Goal: Task Accomplishment & Management: Manage account settings

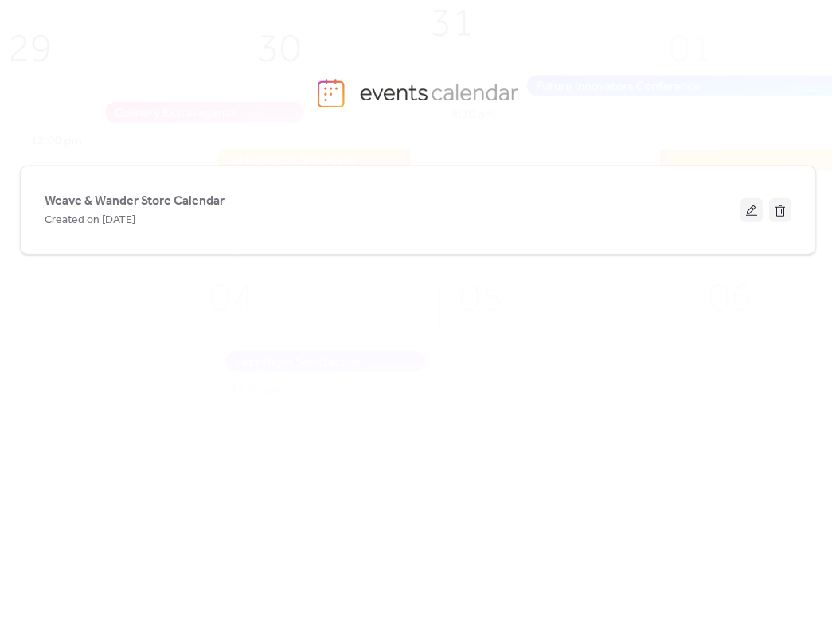
click at [569, 438] on div "Weave & Wander Store Calendar Created on [DATE]" at bounding box center [418, 373] width 796 height 466
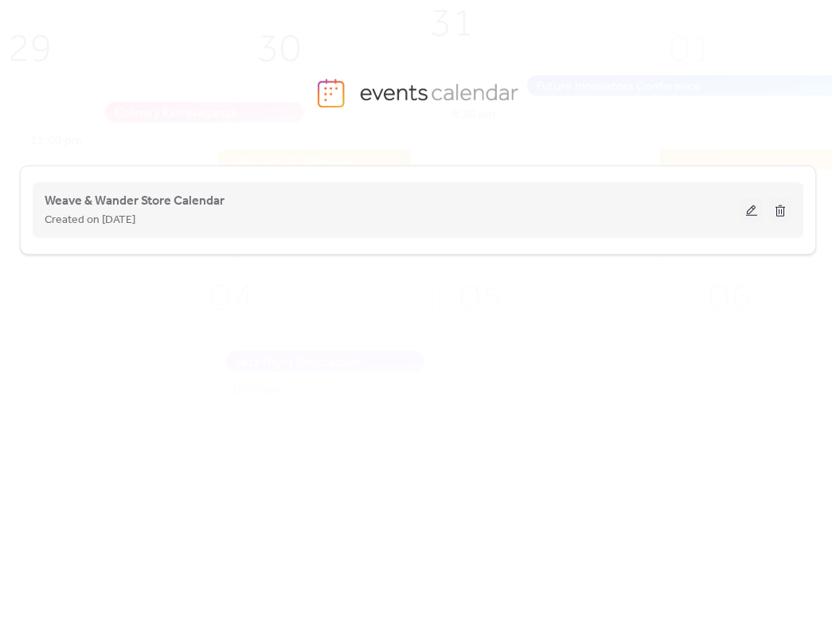
click at [753, 209] on button at bounding box center [751, 210] width 22 height 24
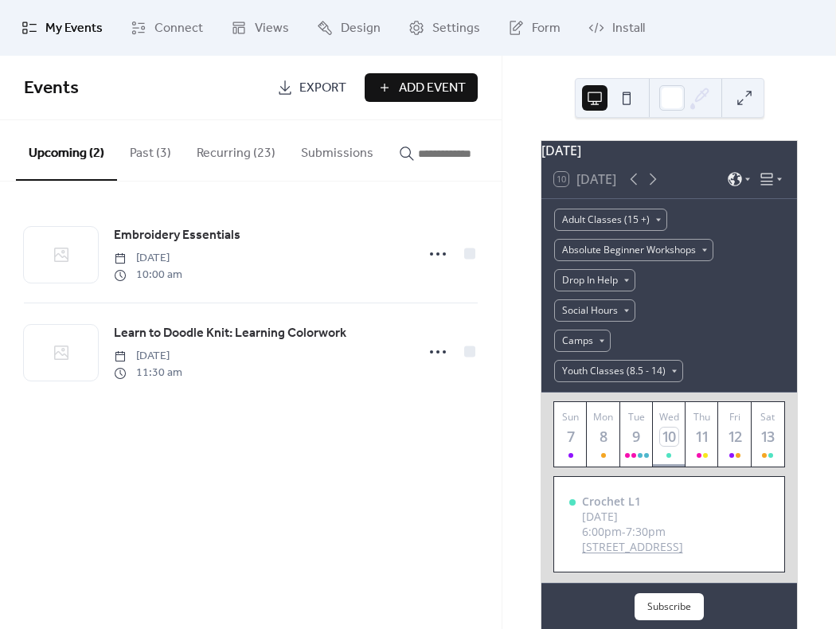
click at [220, 506] on div "Events Export Add Event Upcoming (2) Past (3) Recurring (23) Submissions Embroi…" at bounding box center [250, 342] width 501 height 573
click at [150, 143] on button "Past (3)" at bounding box center [150, 149] width 67 height 59
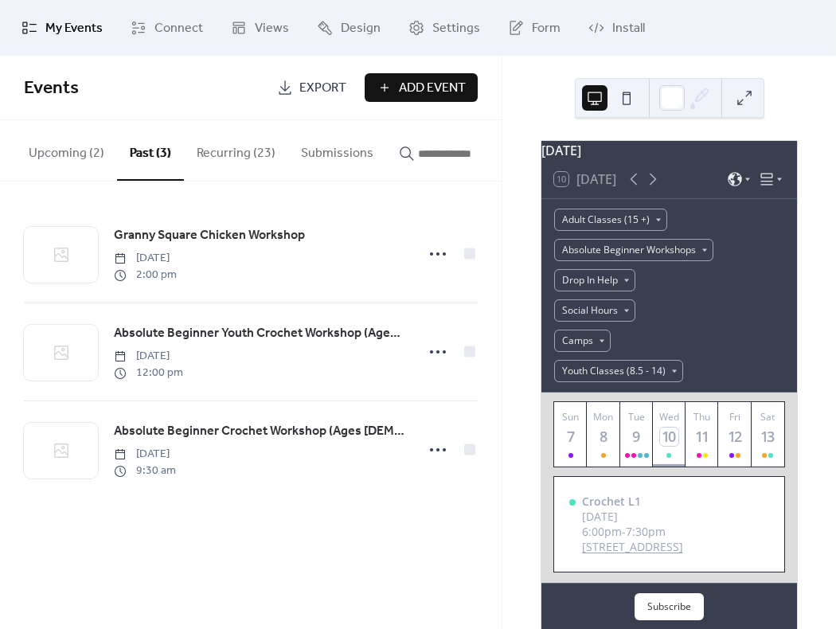
click at [208, 154] on button "Recurring (23)" at bounding box center [236, 149] width 104 height 59
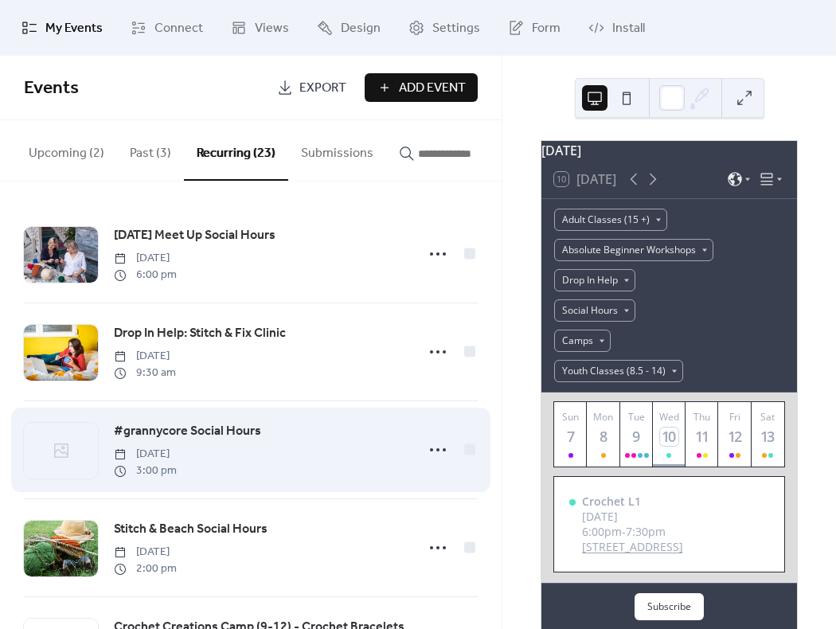
click at [55, 448] on icon at bounding box center [61, 450] width 19 height 19
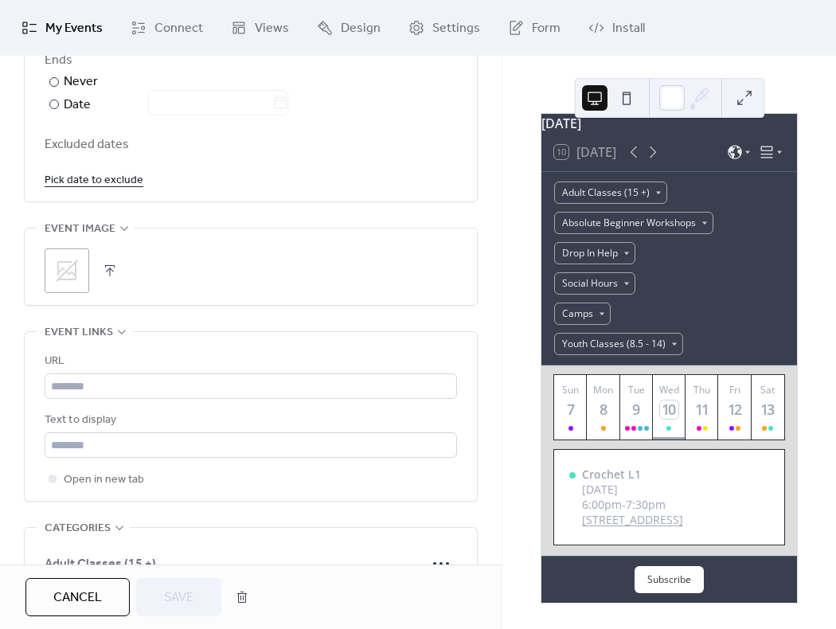
scroll to position [1008, 0]
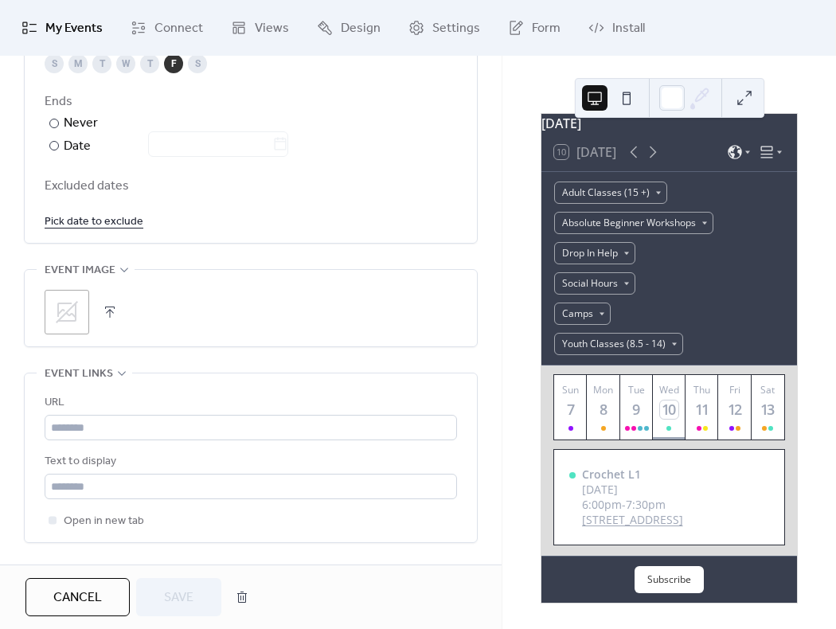
click at [111, 313] on button "button" at bounding box center [110, 312] width 22 height 22
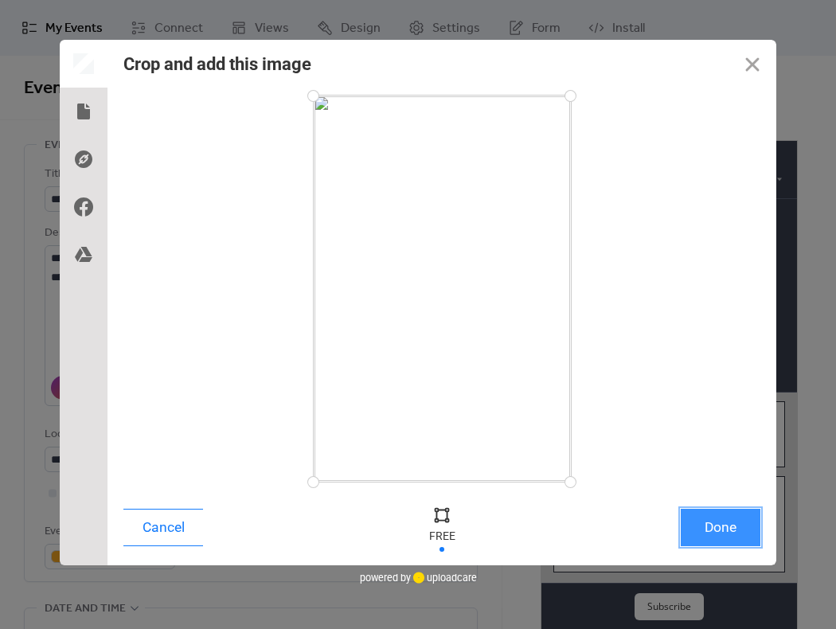
click at [738, 521] on button "Done" at bounding box center [720, 527] width 80 height 37
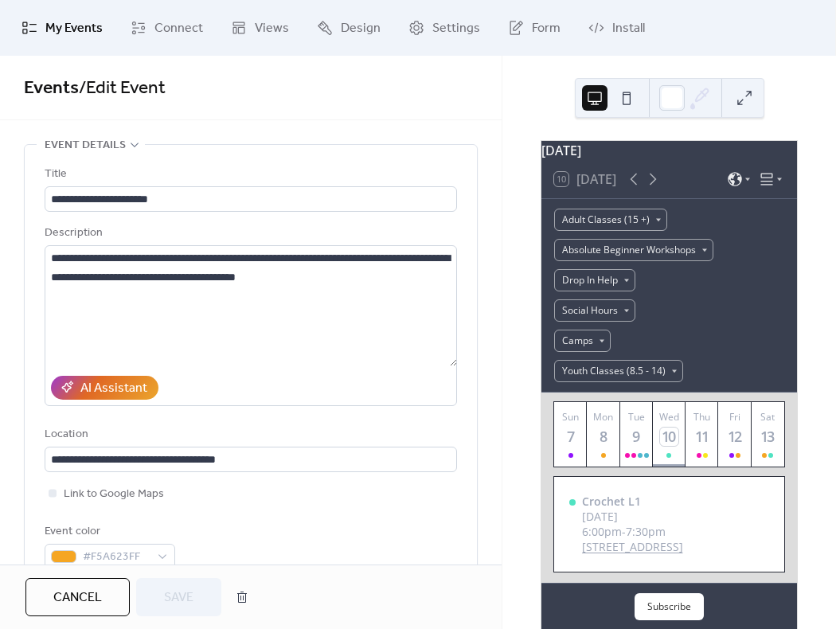
scroll to position [1011, 0]
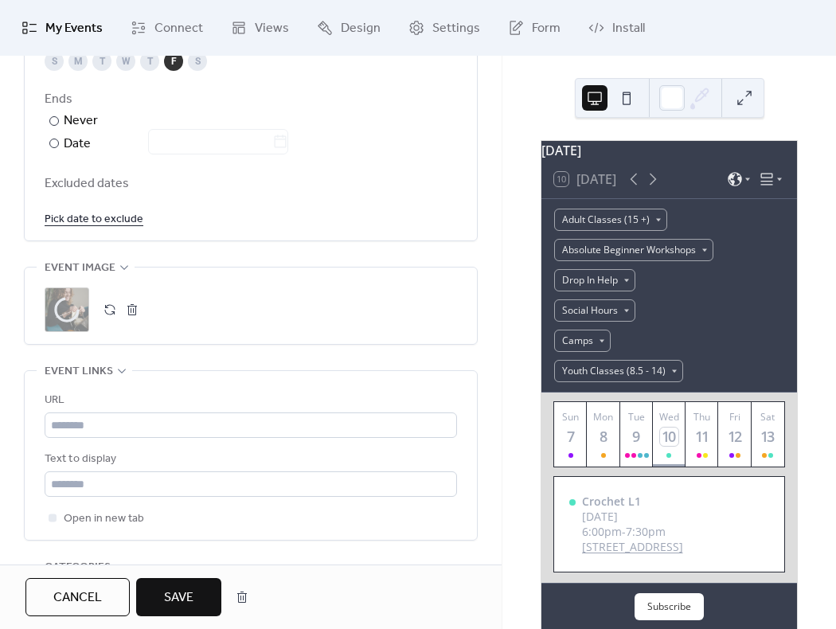
click at [187, 602] on span "Save" at bounding box center [178, 597] width 29 height 19
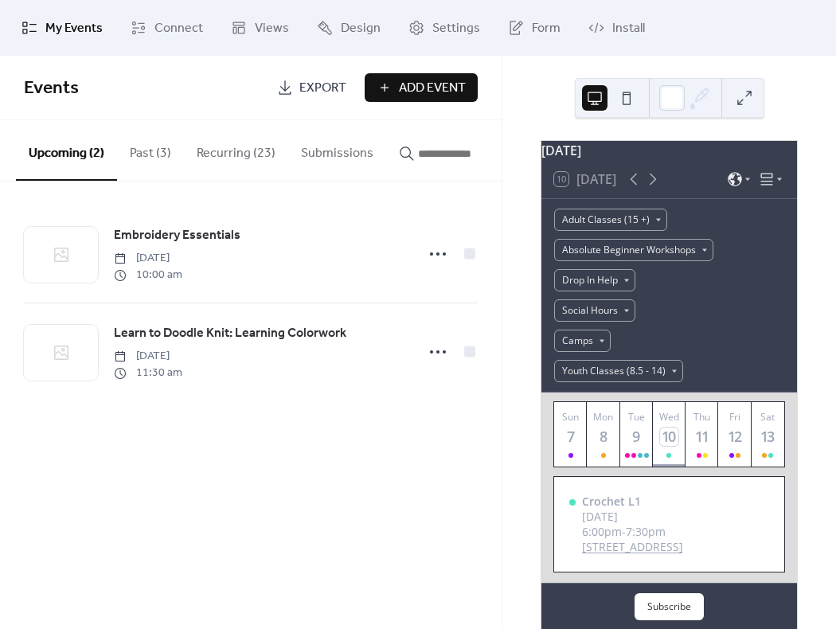
click at [225, 157] on button "Recurring (23)" at bounding box center [236, 149] width 104 height 59
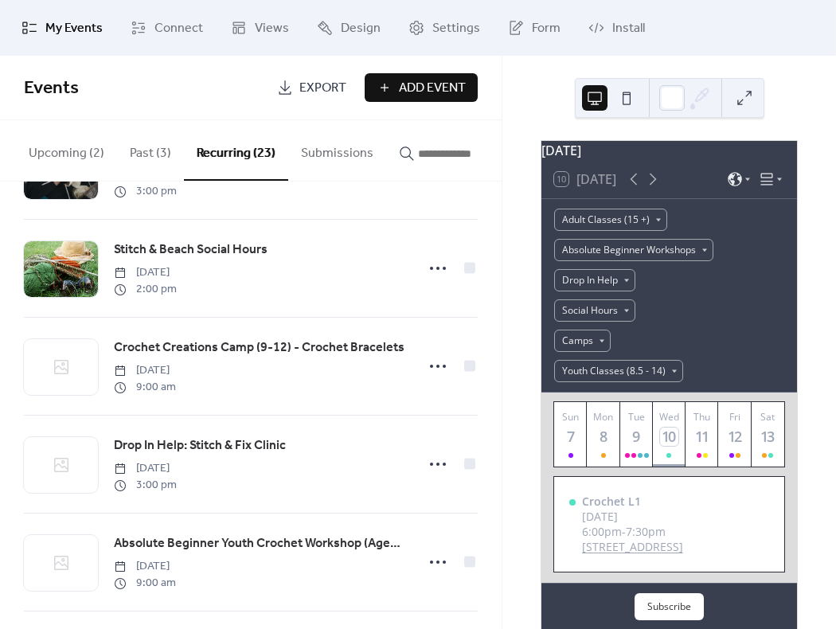
scroll to position [329, 0]
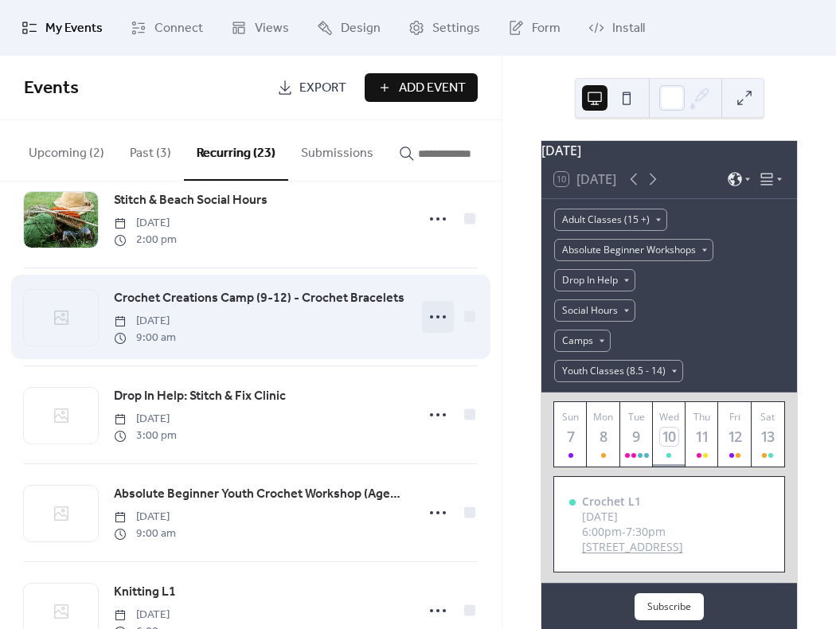
click at [427, 323] on icon at bounding box center [437, 316] width 25 height 25
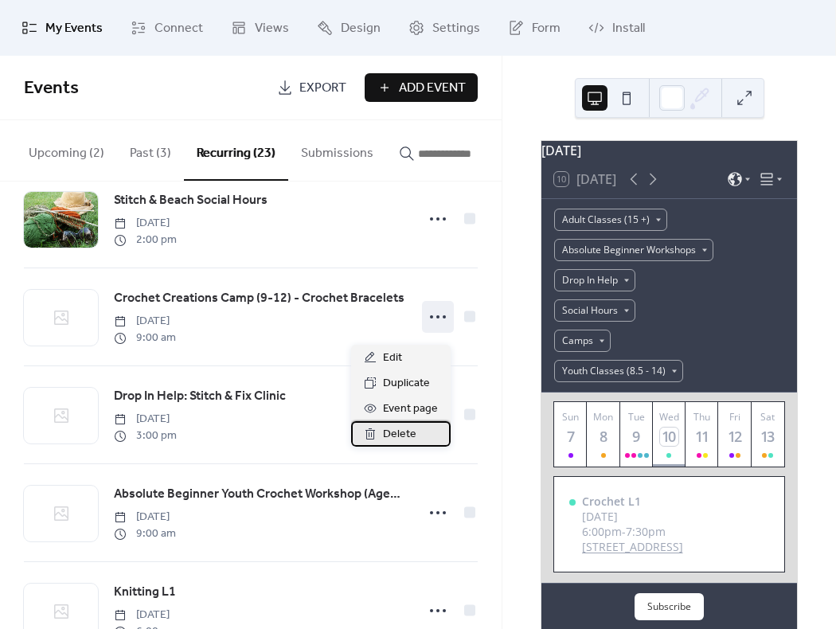
click at [411, 428] on span "Delete" at bounding box center [399, 434] width 33 height 19
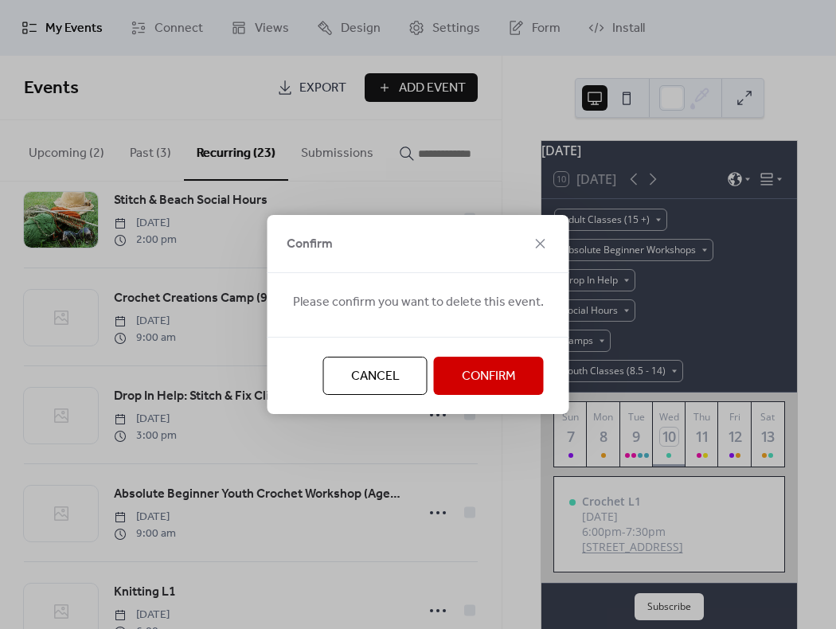
click at [477, 369] on span "Confirm" at bounding box center [489, 376] width 54 height 19
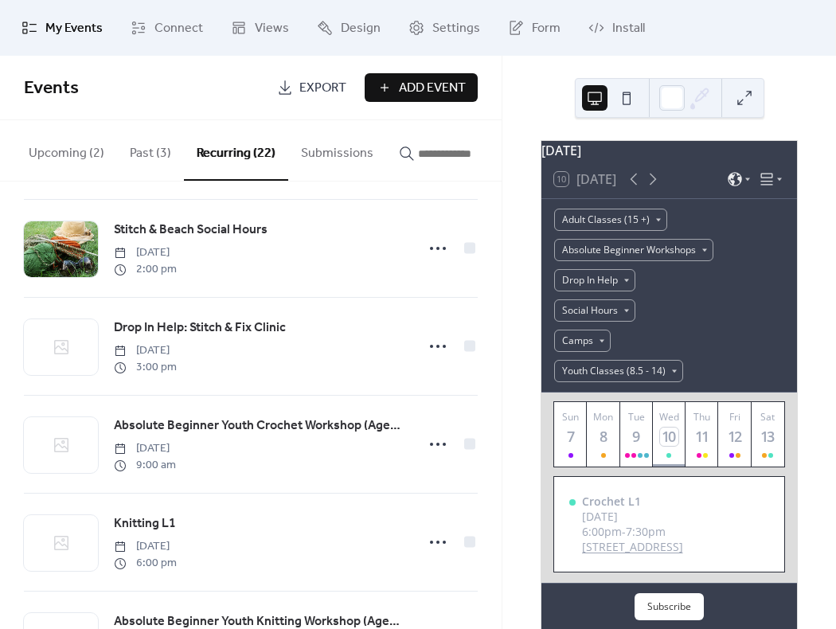
scroll to position [271, 0]
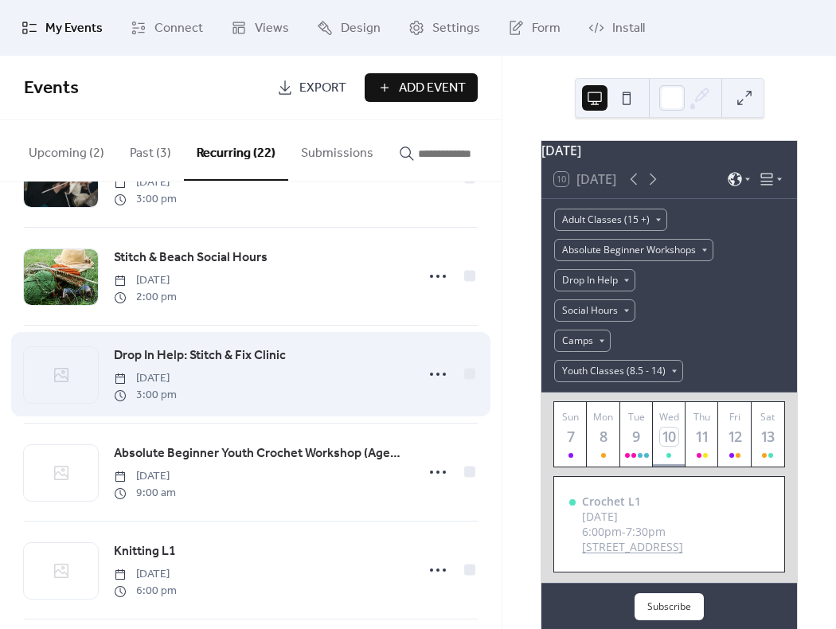
click at [193, 359] on span "Drop In Help: Stitch & Fix Clinic" at bounding box center [200, 355] width 172 height 19
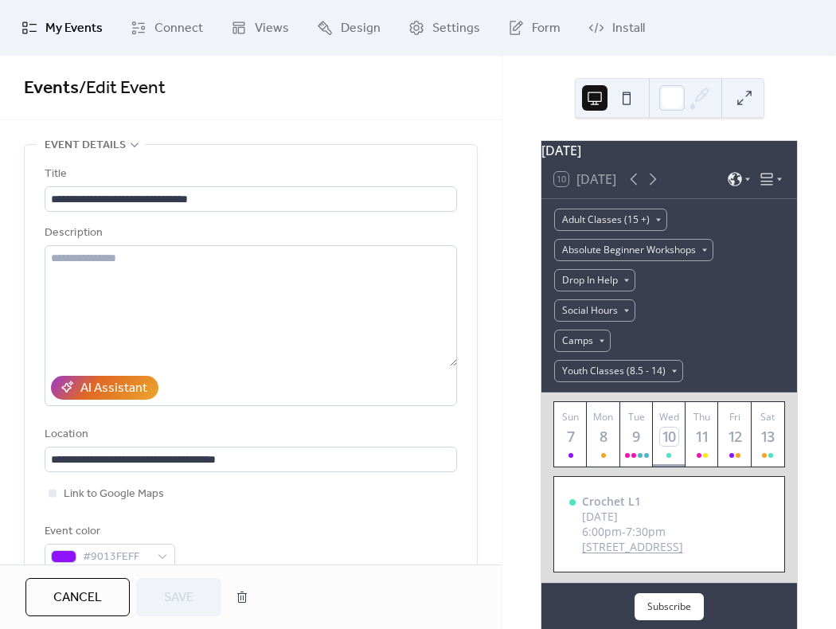
drag, startPoint x: 830, startPoint y: 84, endPoint x: 841, endPoint y: 141, distance: 57.6
click at [835, 141] on html "**********" at bounding box center [418, 314] width 836 height 629
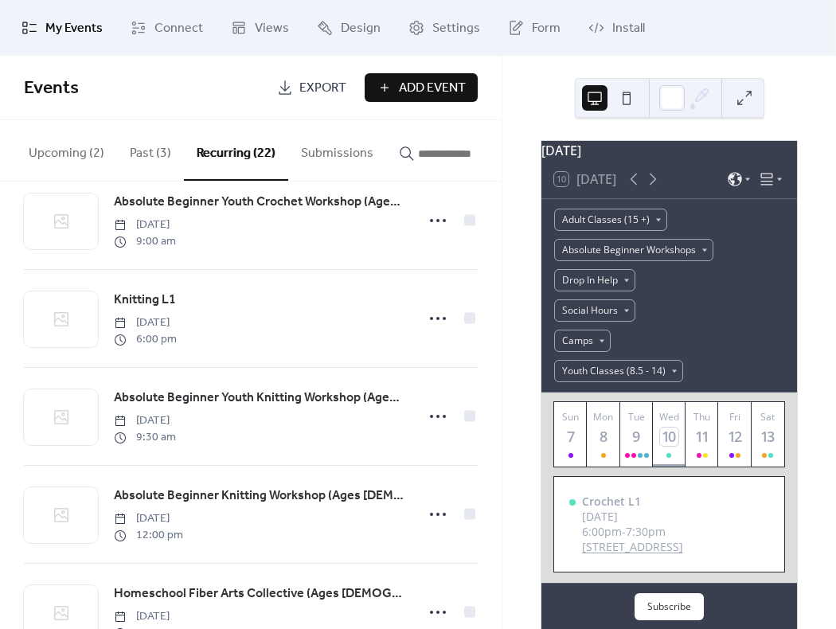
scroll to position [343, 0]
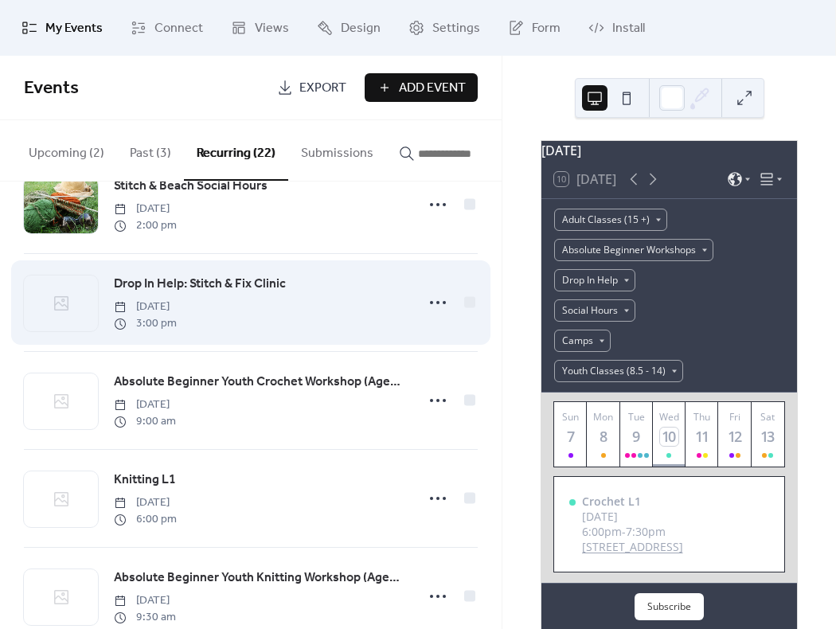
click at [165, 291] on span "Drop In Help: Stitch & Fix Clinic" at bounding box center [200, 284] width 172 height 19
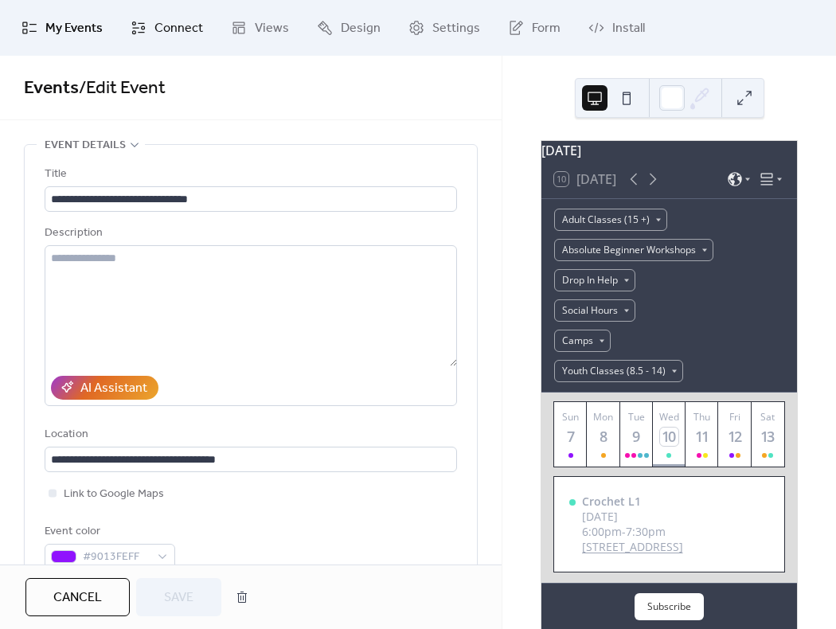
click at [175, 20] on span "Connect" at bounding box center [178, 28] width 49 height 19
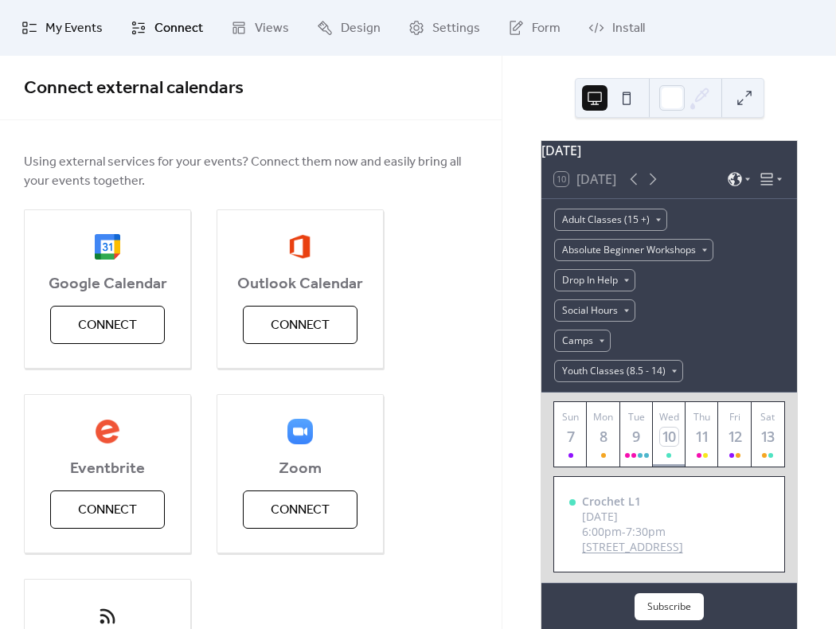
click at [67, 19] on span "My Events" at bounding box center [73, 28] width 57 height 19
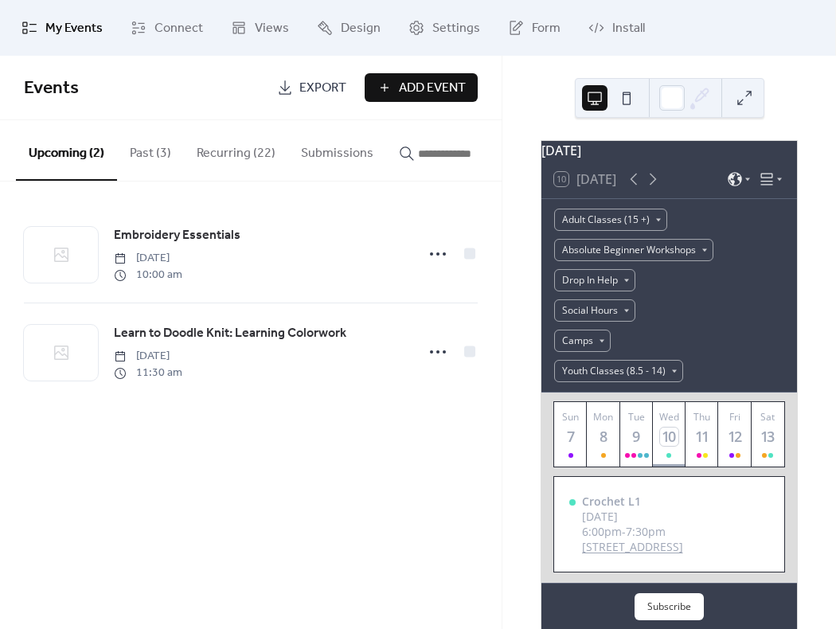
click at [209, 149] on button "Recurring (22)" at bounding box center [236, 149] width 104 height 59
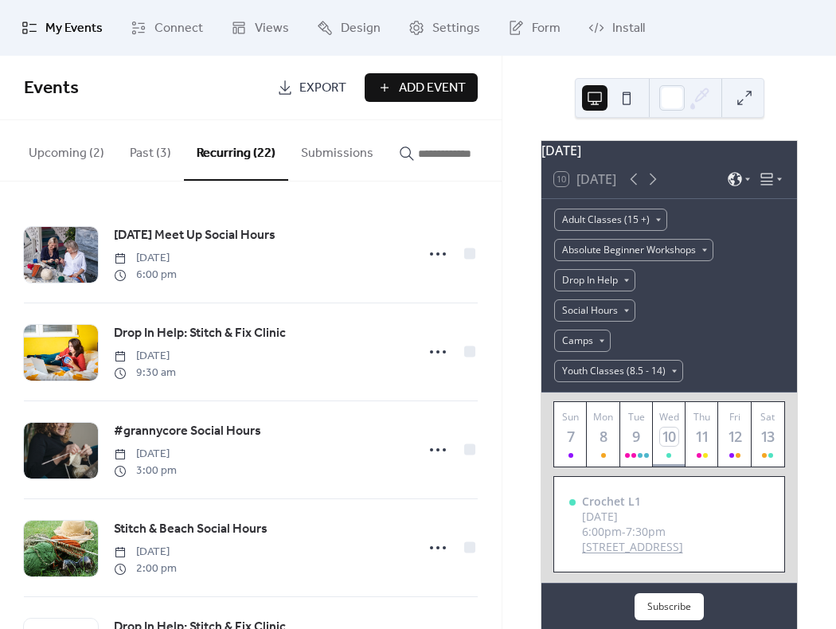
click at [496, 207] on div "Monday Meet Up Social Hours Monday, July 7, 2025 6:00 pm Drop In Help: Stitch &…" at bounding box center [250, 404] width 501 height 447
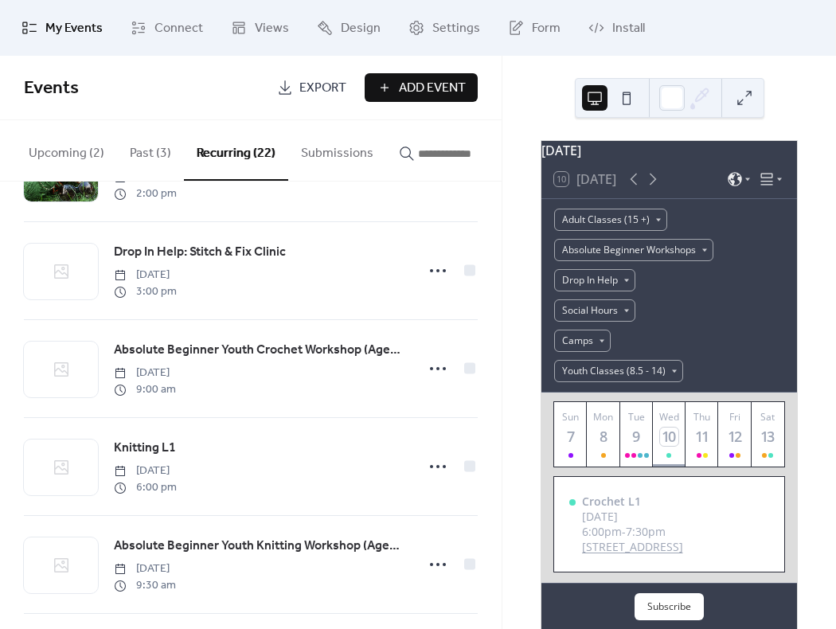
scroll to position [395, 0]
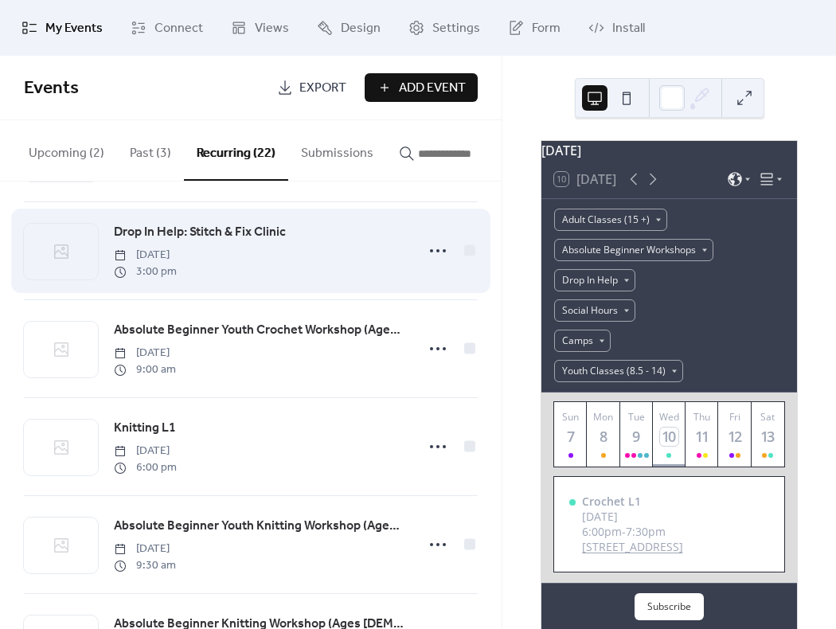
click at [232, 235] on span "Drop In Help: Stitch & Fix Clinic" at bounding box center [200, 232] width 172 height 19
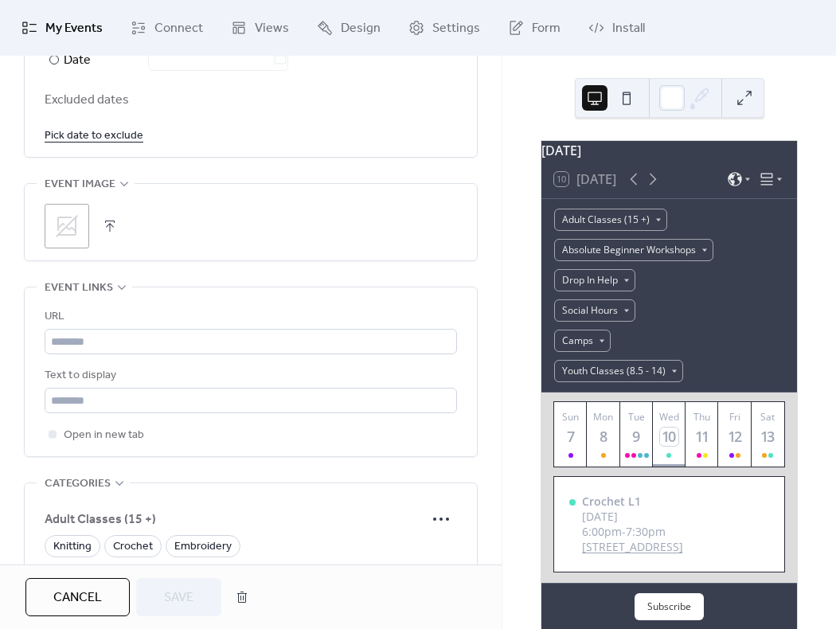
scroll to position [1077, 0]
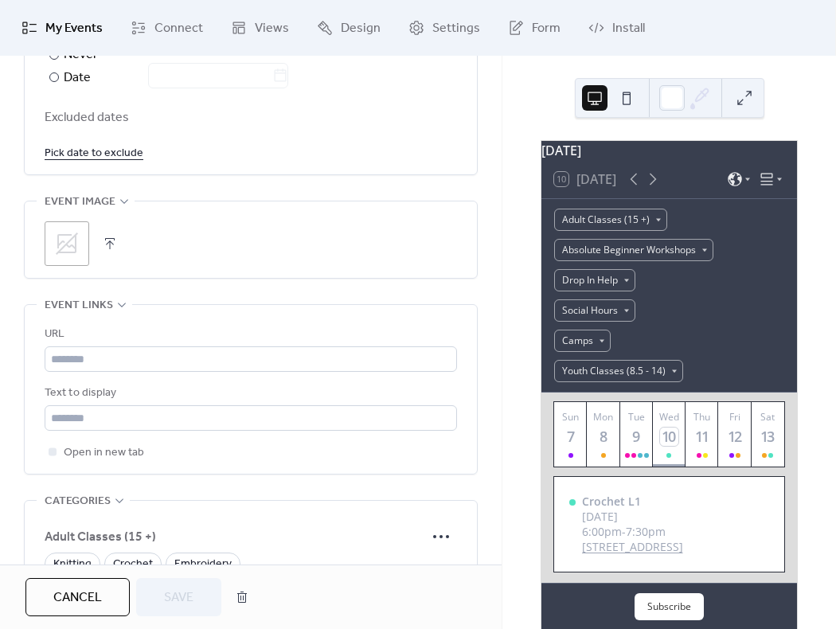
click at [96, 235] on div ";" at bounding box center [251, 243] width 412 height 45
click at [110, 237] on button "button" at bounding box center [110, 243] width 22 height 22
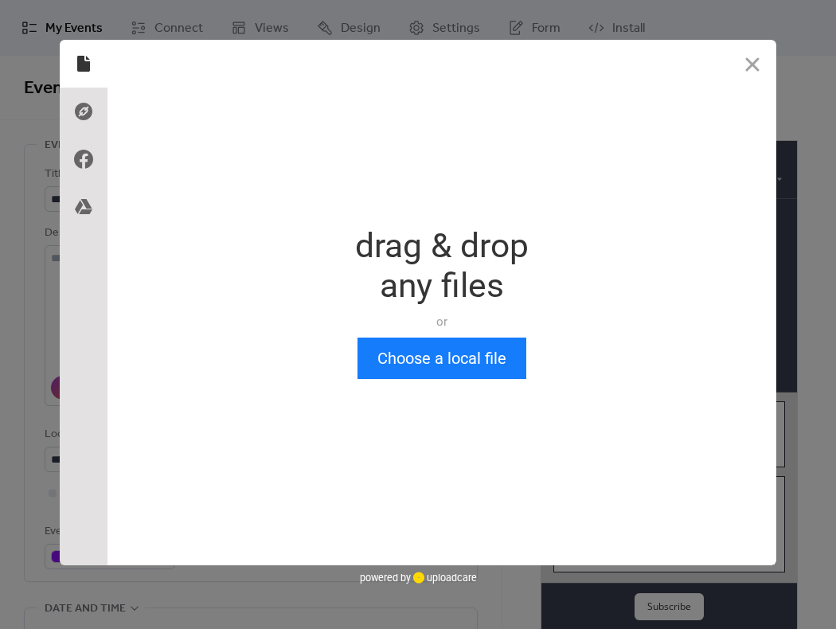
scroll to position [0, 0]
click at [448, 347] on button "Choose a local file" at bounding box center [441, 357] width 169 height 41
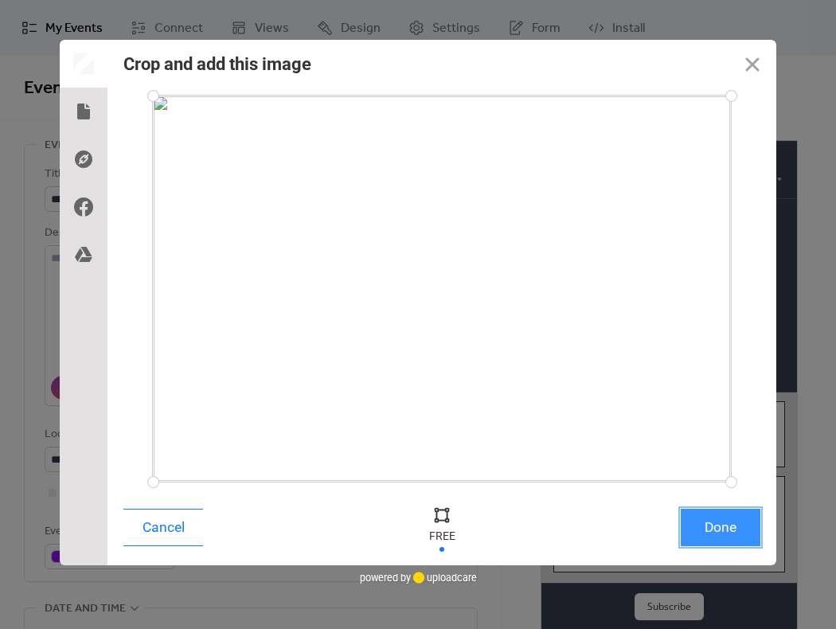
click at [706, 544] on button "Done" at bounding box center [720, 527] width 80 height 37
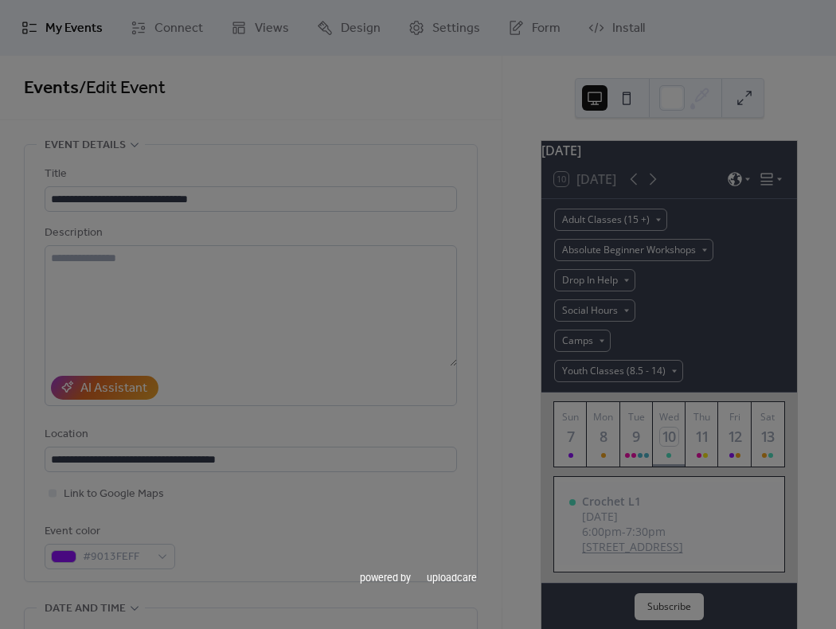
scroll to position [1011, 0]
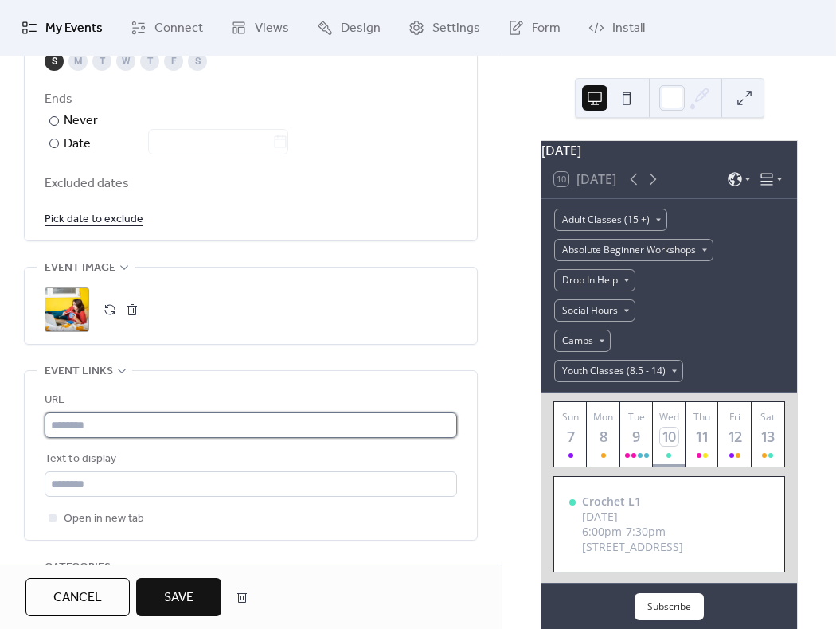
click at [77, 427] on input "text" at bounding box center [251, 424] width 412 height 25
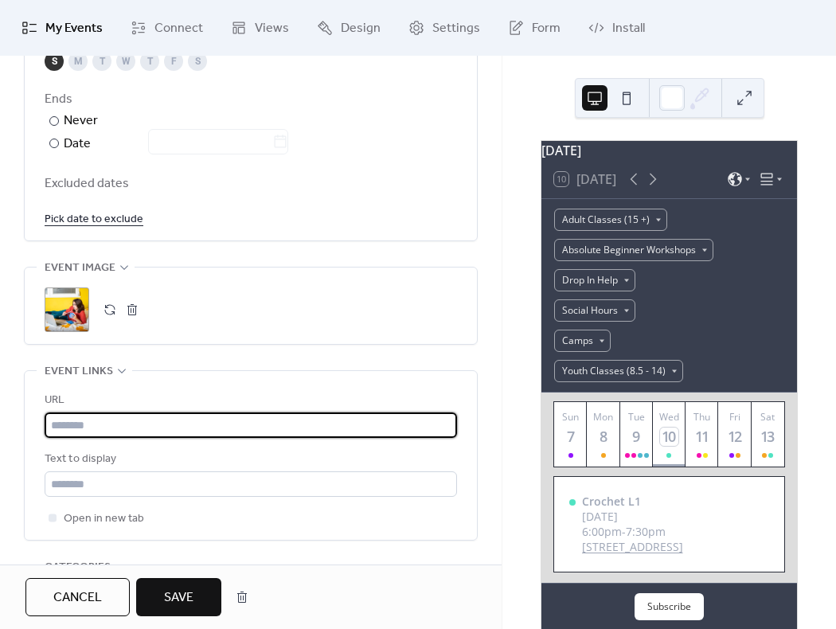
paste input "**********"
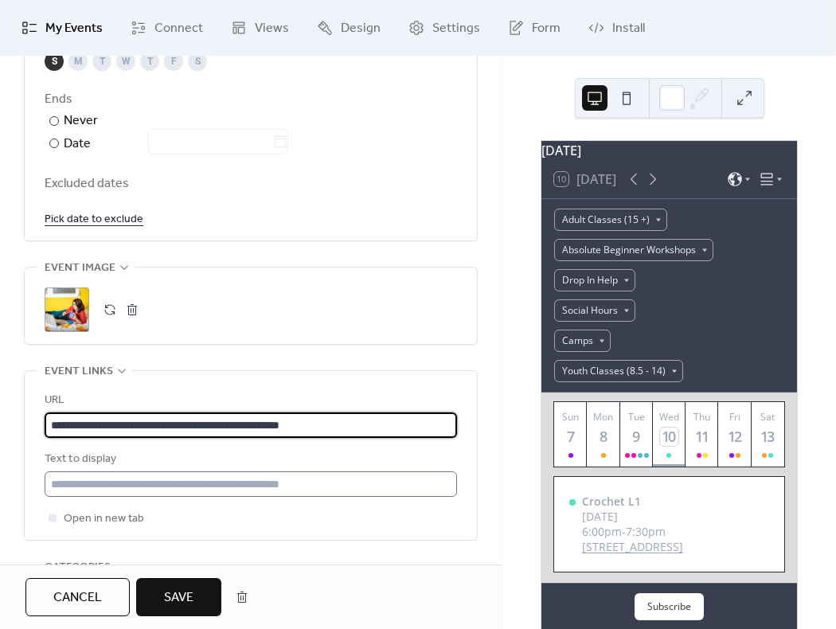
type input "**********"
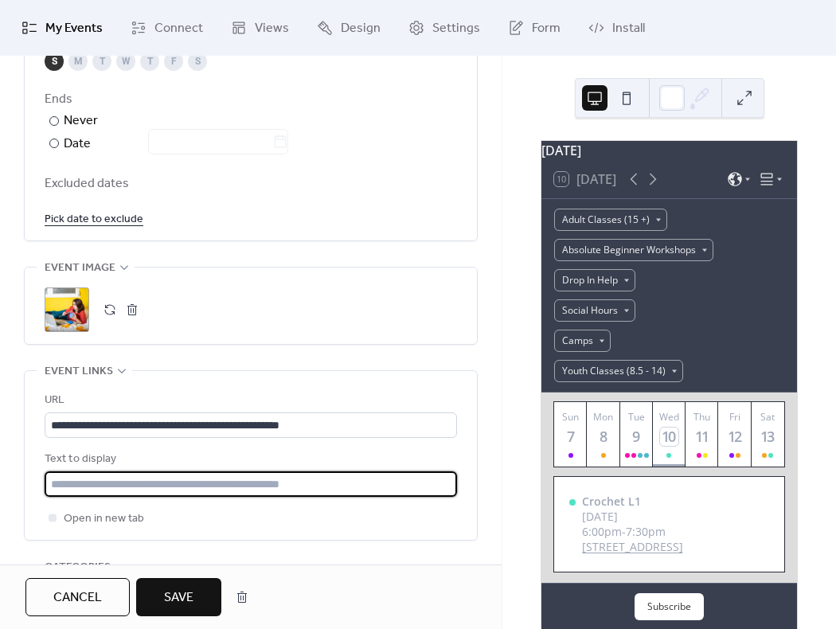
click at [51, 485] on input "text" at bounding box center [251, 483] width 412 height 25
type input "**********"
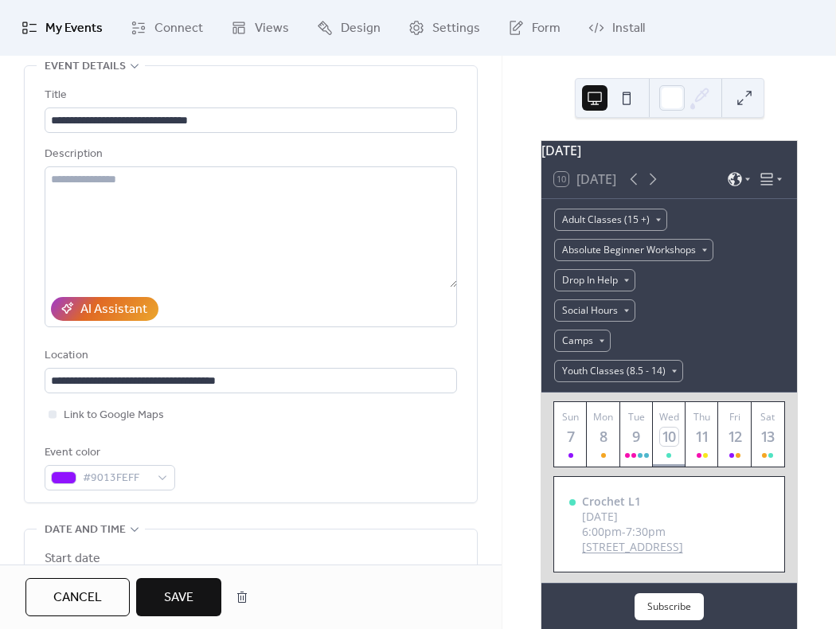
scroll to position [41, 0]
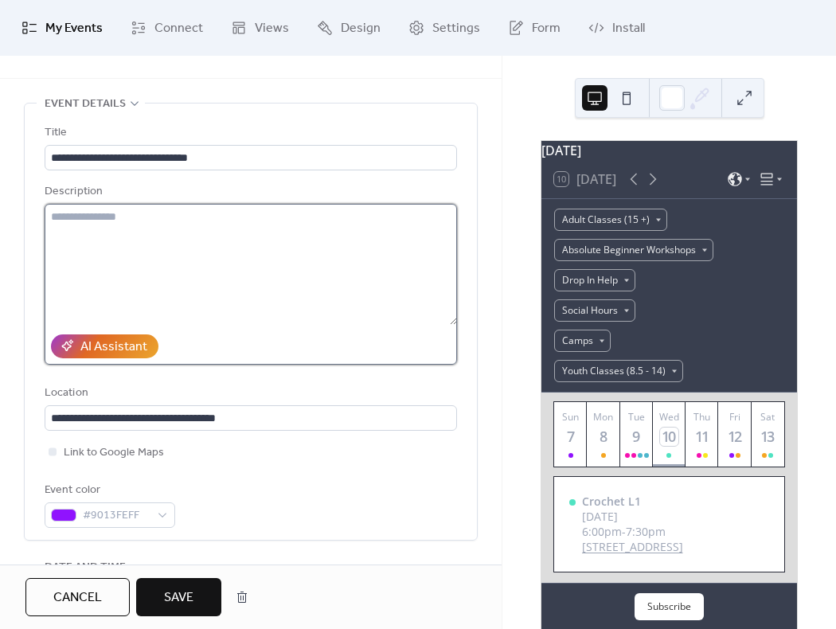
click at [141, 229] on textarea at bounding box center [251, 264] width 412 height 121
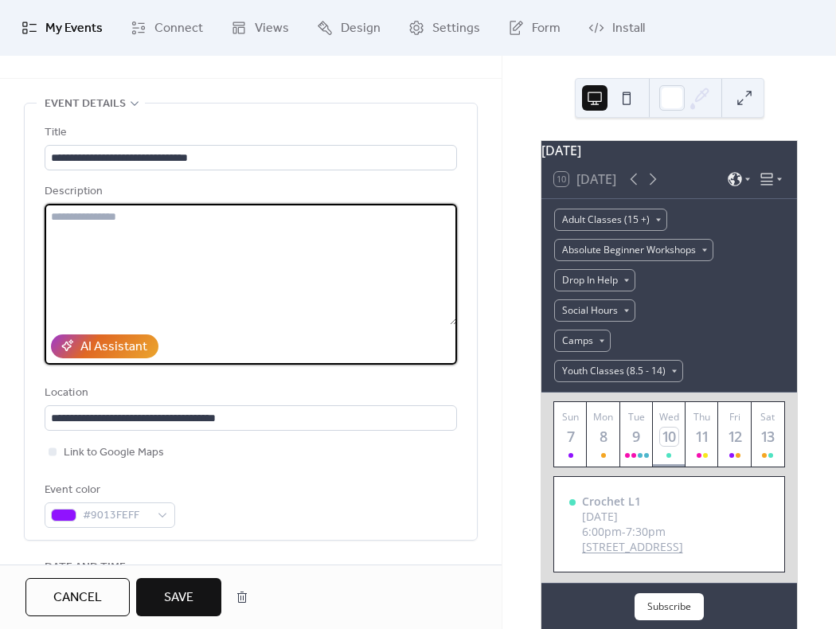
paste textarea "**********"
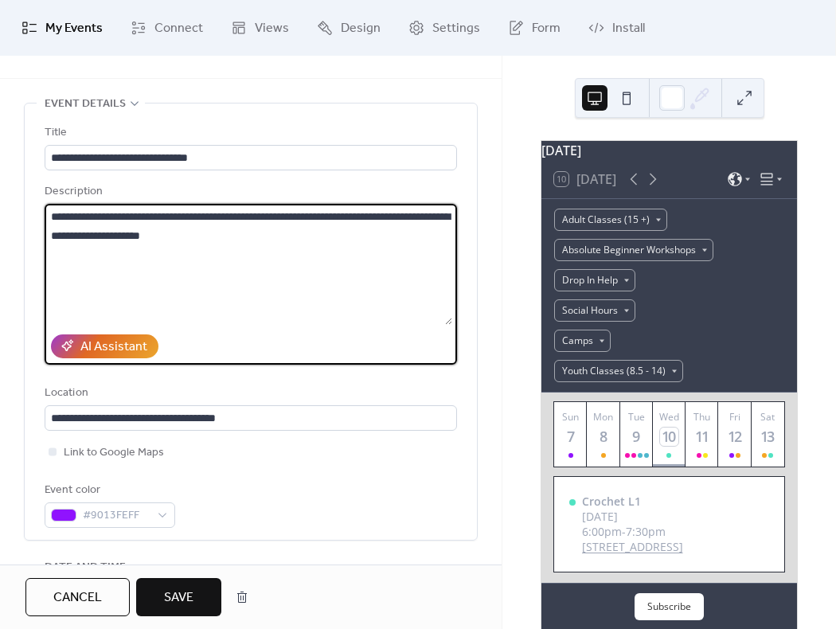
type textarea "**********"
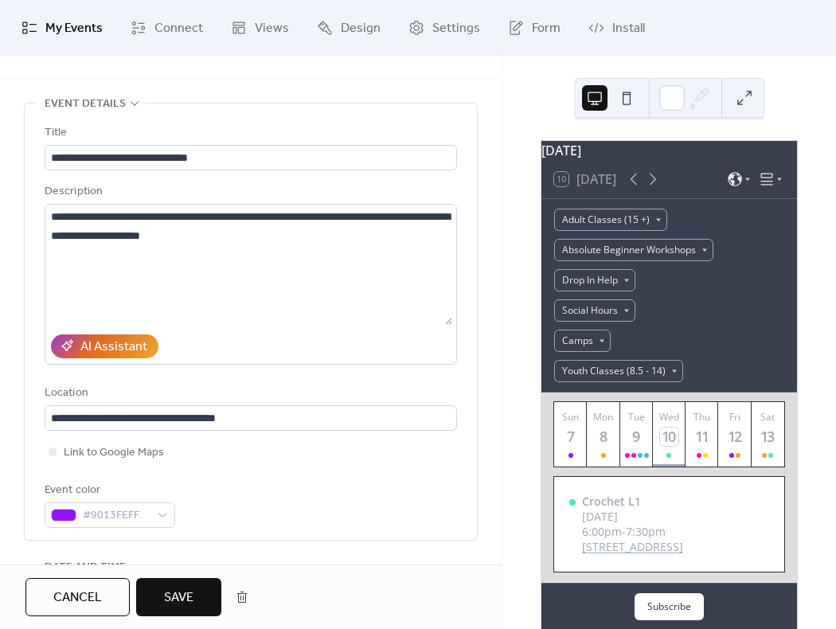
click at [187, 596] on span "Save" at bounding box center [178, 597] width 29 height 19
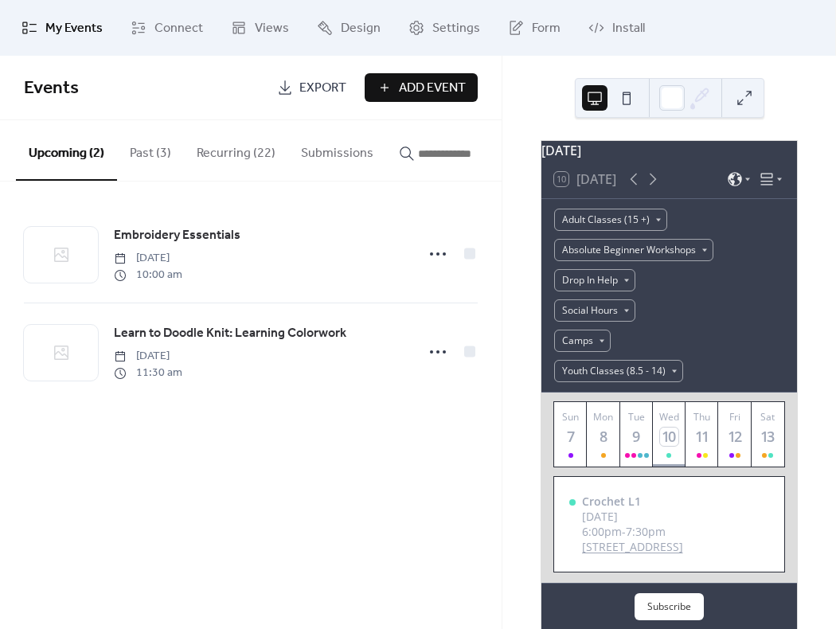
click at [236, 155] on button "Recurring (22)" at bounding box center [236, 149] width 104 height 59
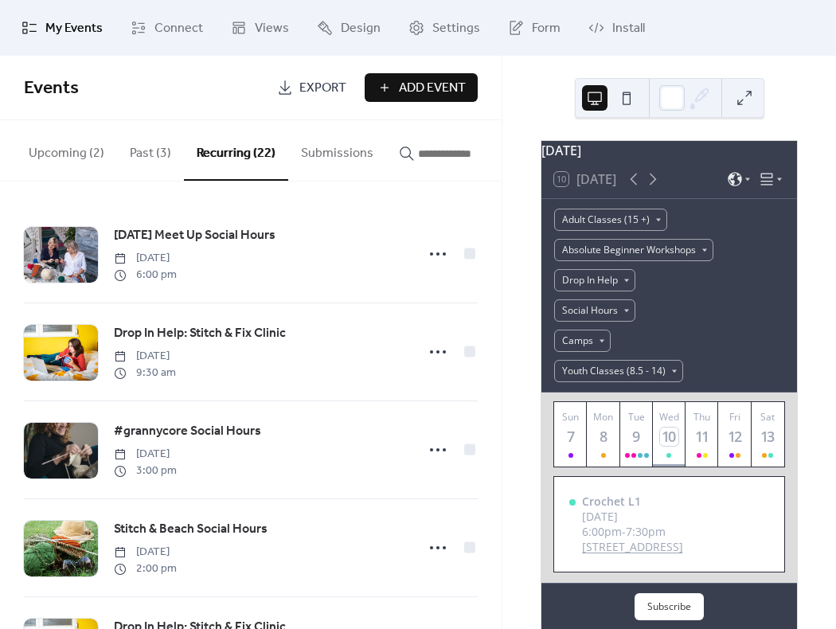
click at [501, 213] on div "September 2025 10 Today Adult Classes (15 +) Absolute Beginner Workshops Drop I…" at bounding box center [668, 342] width 334 height 573
click at [494, 211] on div "Monday Meet Up Social Hours Monday, July 7, 2025 6:00 pm Drop In Help: Stitch &…" at bounding box center [250, 404] width 501 height 447
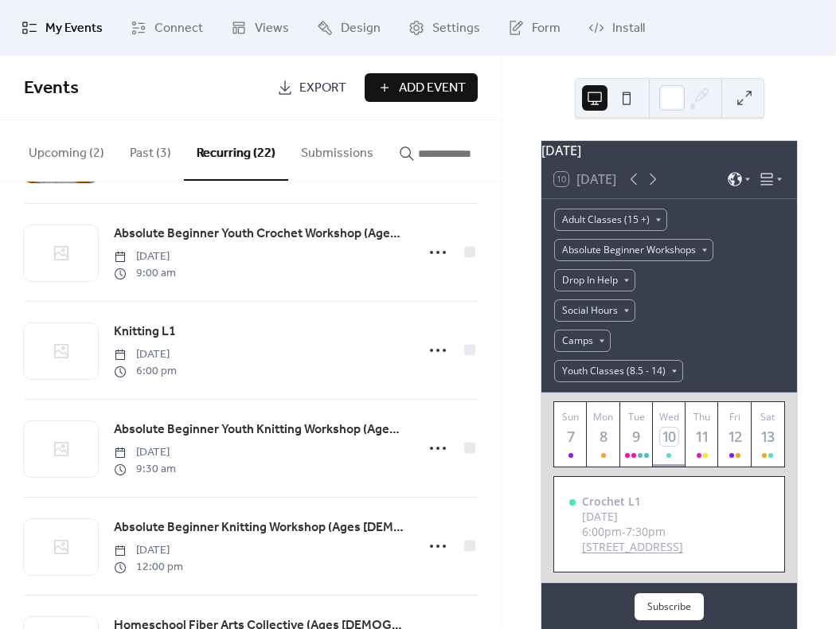
scroll to position [454, 0]
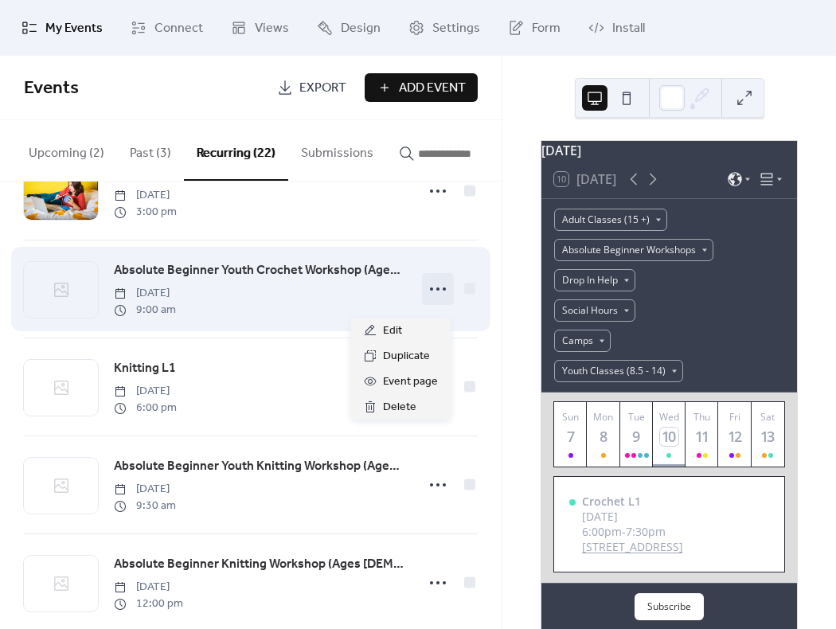
click at [436, 291] on circle at bounding box center [437, 288] width 3 height 3
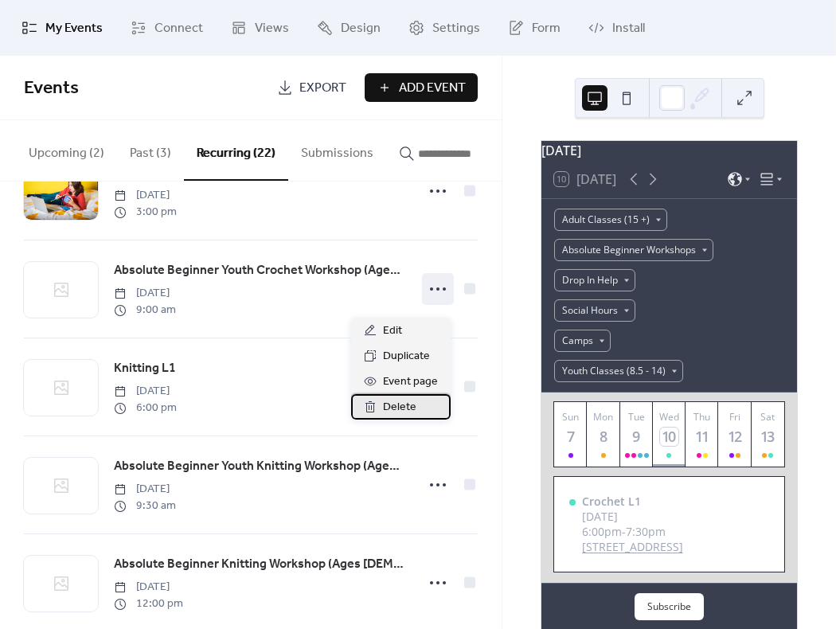
click at [411, 408] on span "Delete" at bounding box center [399, 407] width 33 height 19
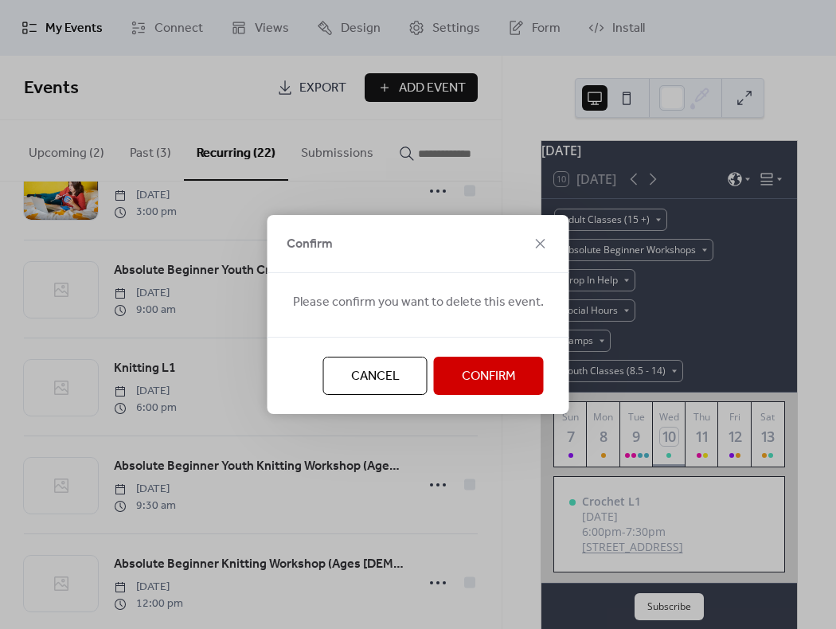
click at [489, 382] on span "Confirm" at bounding box center [489, 376] width 54 height 19
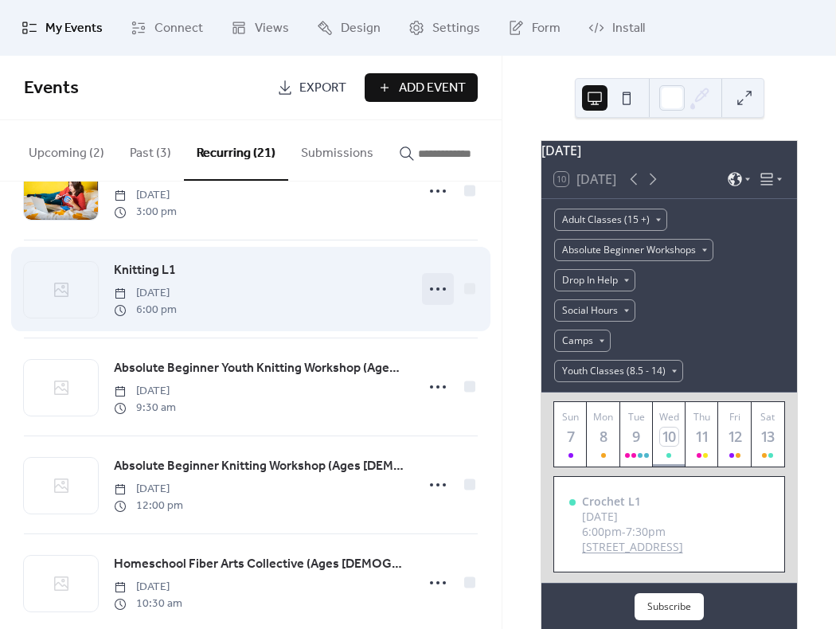
click at [438, 296] on icon at bounding box center [437, 288] width 25 height 25
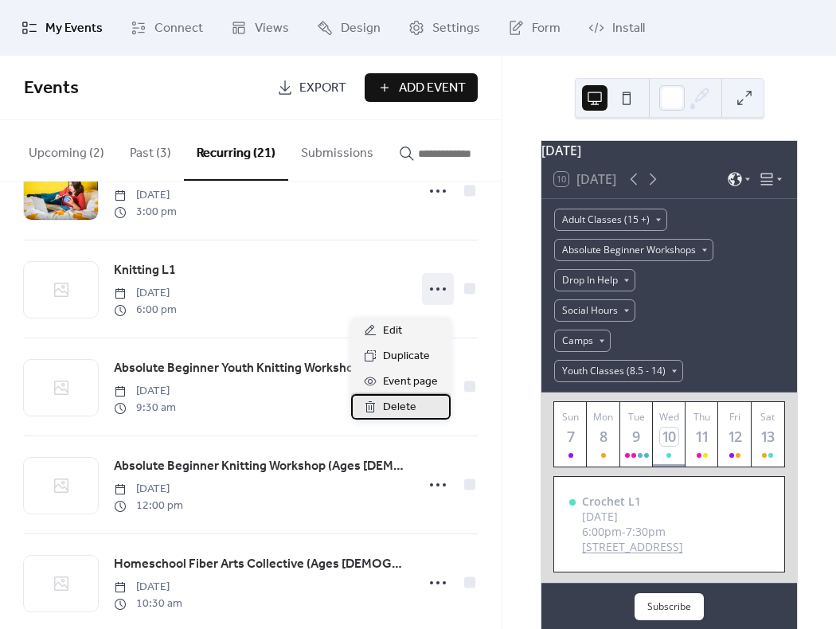
click at [402, 407] on span "Delete" at bounding box center [399, 407] width 33 height 19
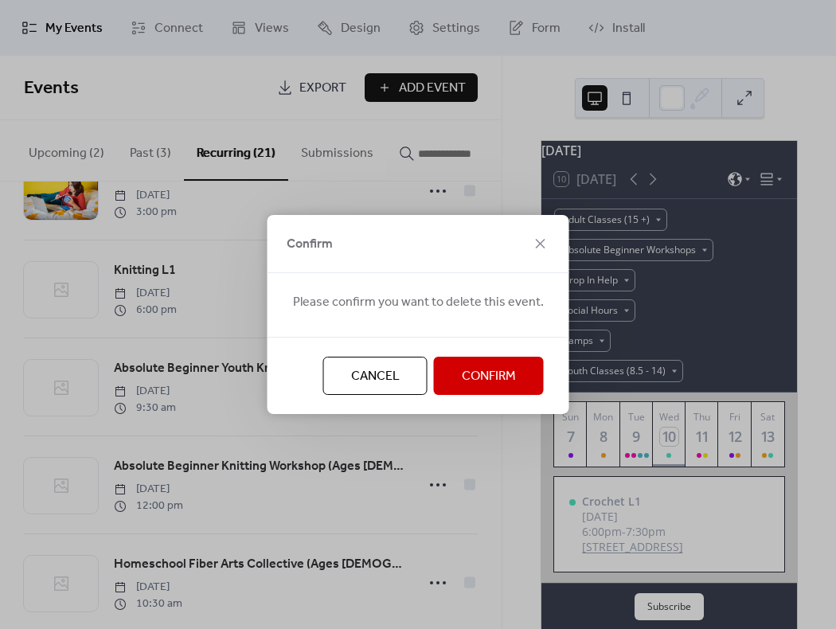
click at [477, 371] on span "Confirm" at bounding box center [489, 376] width 54 height 19
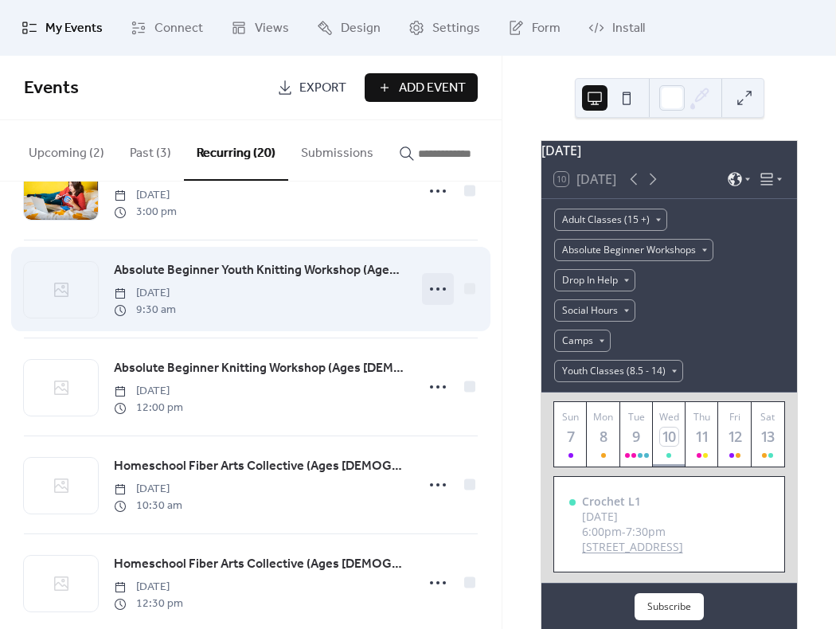
click at [436, 299] on icon at bounding box center [437, 288] width 25 height 25
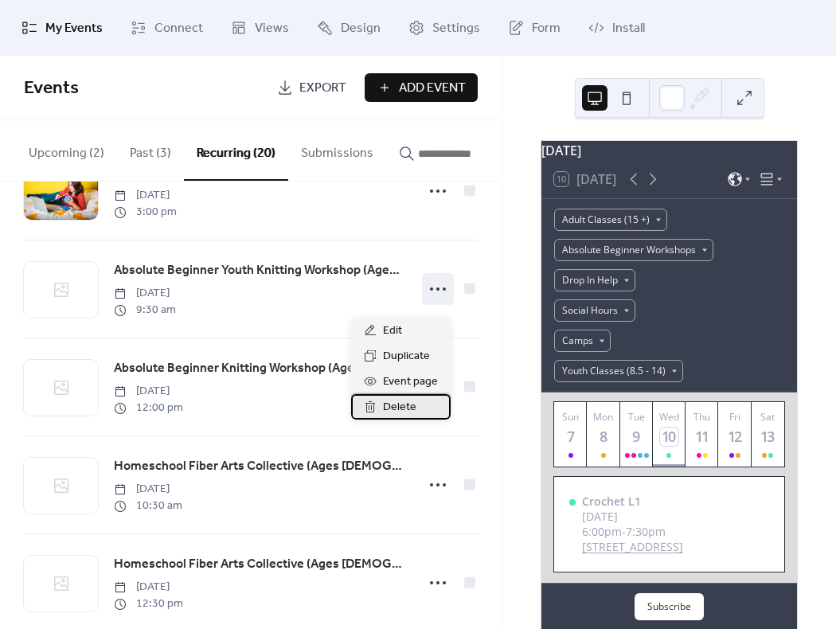
click at [415, 405] on div "Delete" at bounding box center [400, 406] width 99 height 25
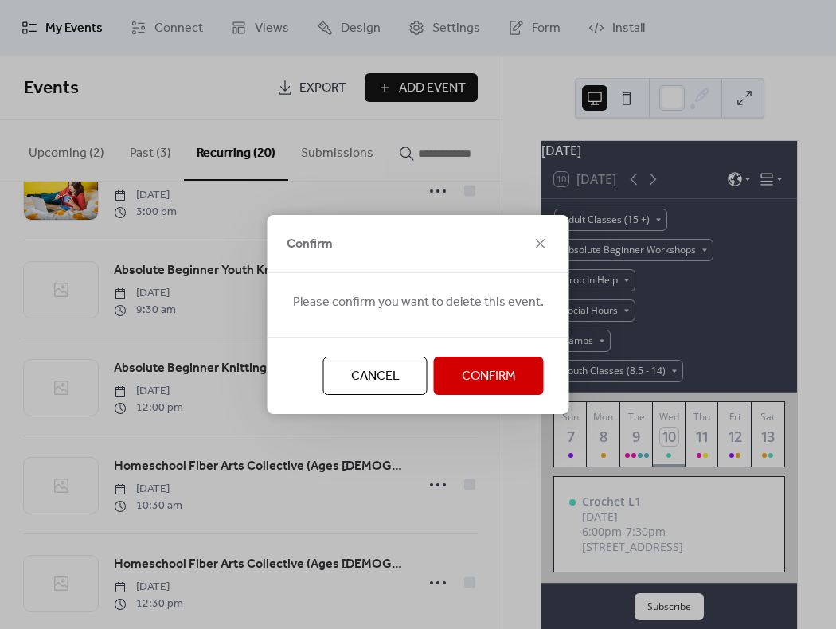
click at [510, 373] on span "Confirm" at bounding box center [489, 376] width 54 height 19
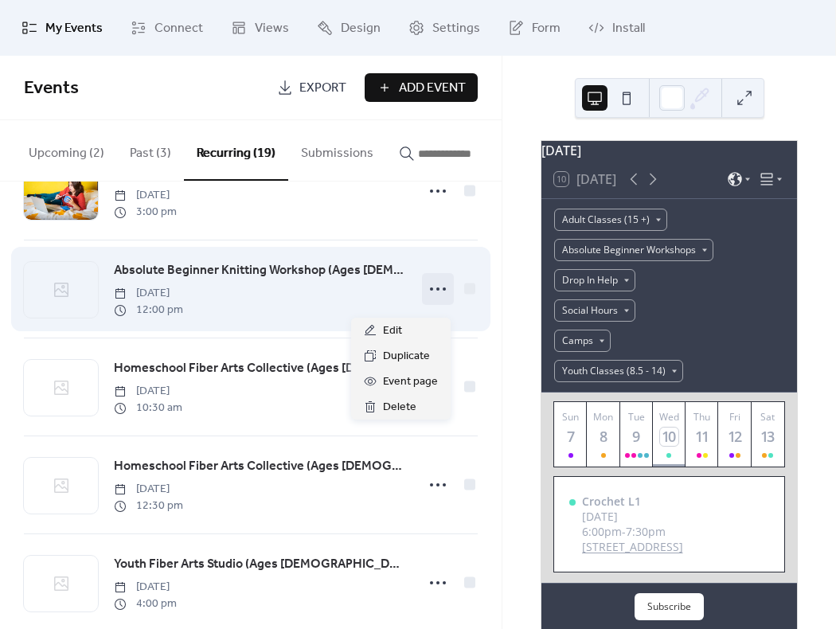
click at [430, 295] on icon at bounding box center [437, 288] width 25 height 25
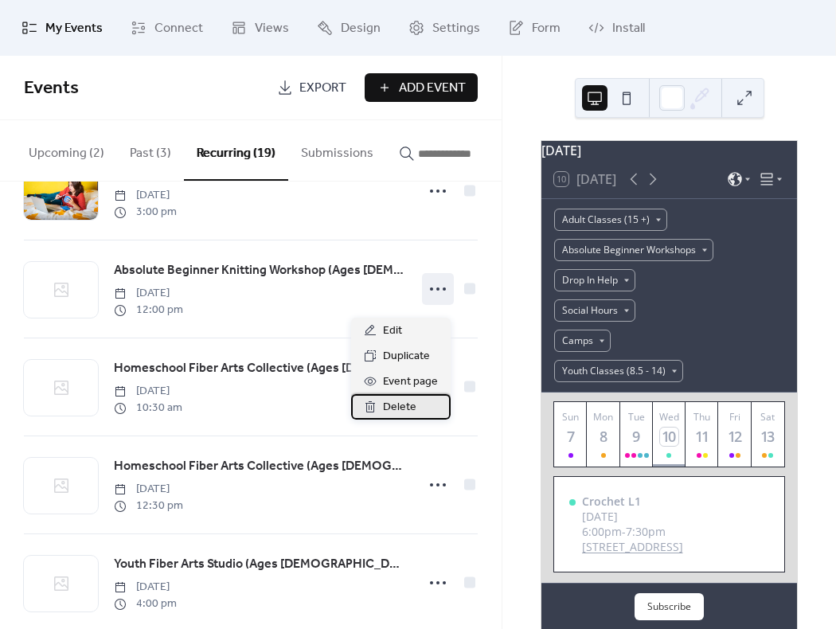
click at [408, 404] on span "Delete" at bounding box center [399, 407] width 33 height 19
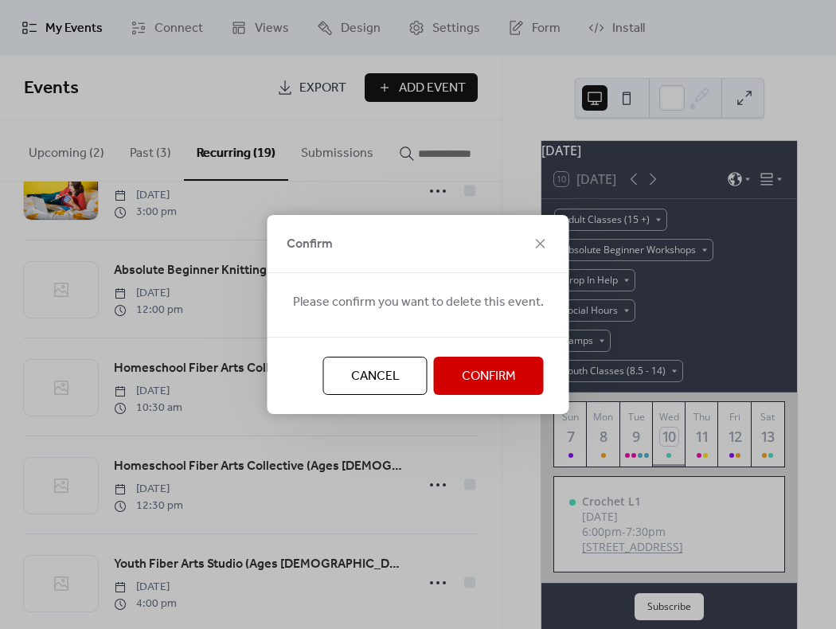
click at [475, 373] on span "Confirm" at bounding box center [489, 376] width 54 height 19
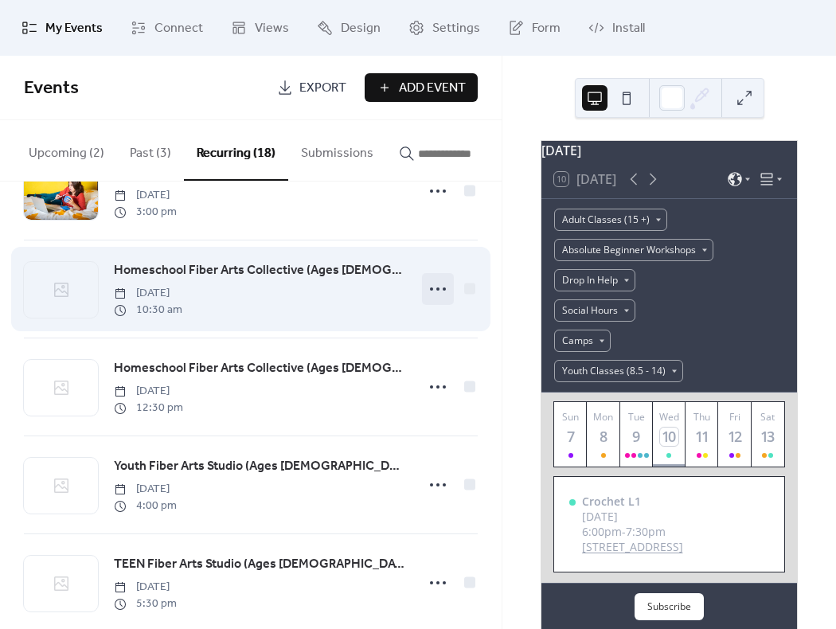
click at [425, 294] on icon at bounding box center [437, 288] width 25 height 25
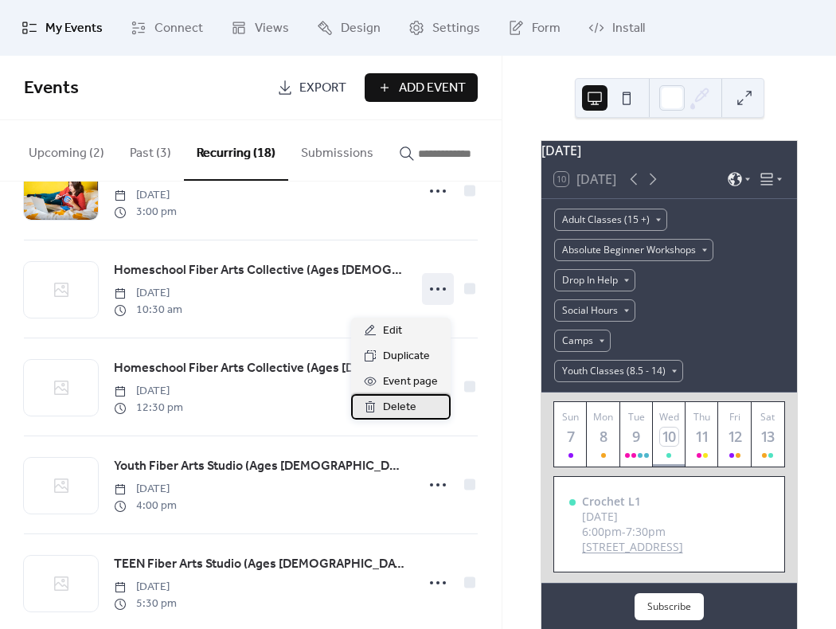
click at [396, 407] on span "Delete" at bounding box center [399, 407] width 33 height 19
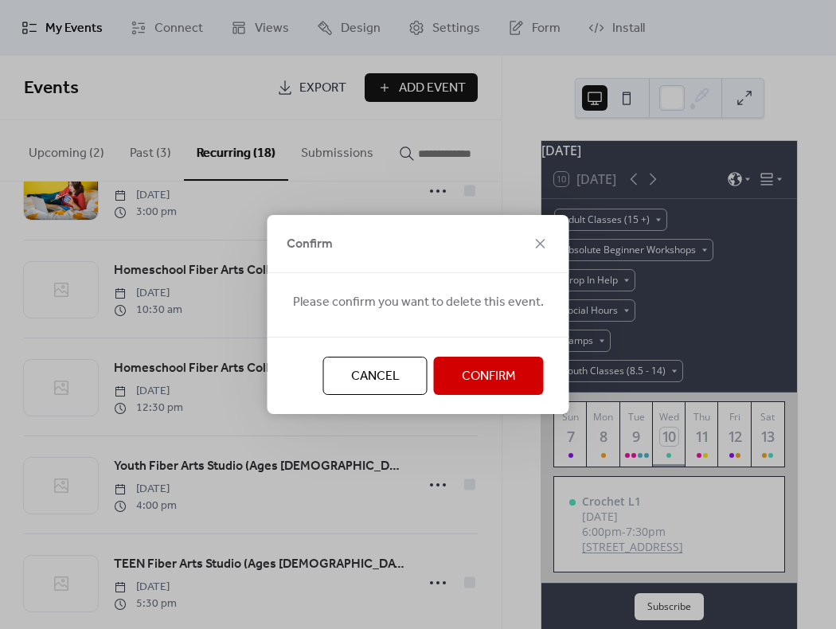
click at [512, 372] on button "Confirm" at bounding box center [489, 376] width 110 height 38
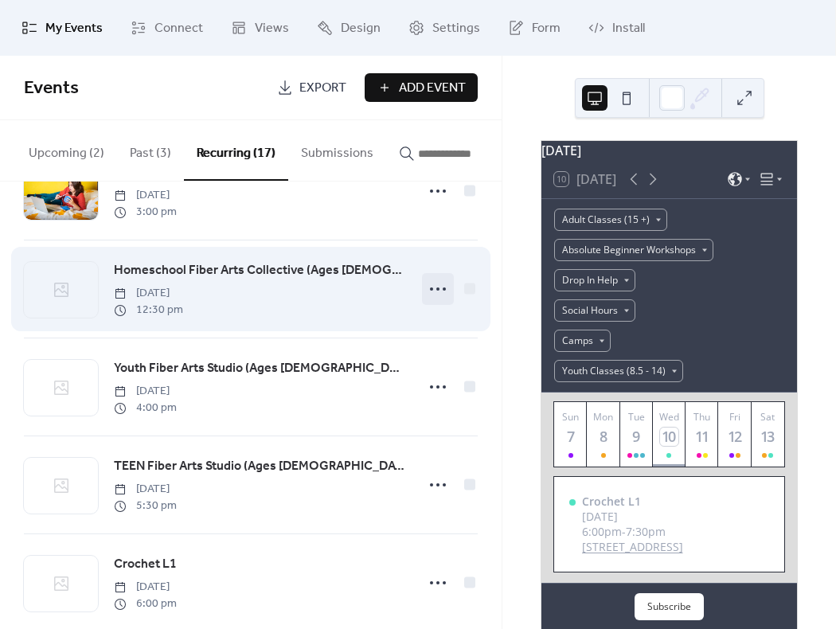
click at [441, 294] on icon at bounding box center [437, 288] width 25 height 25
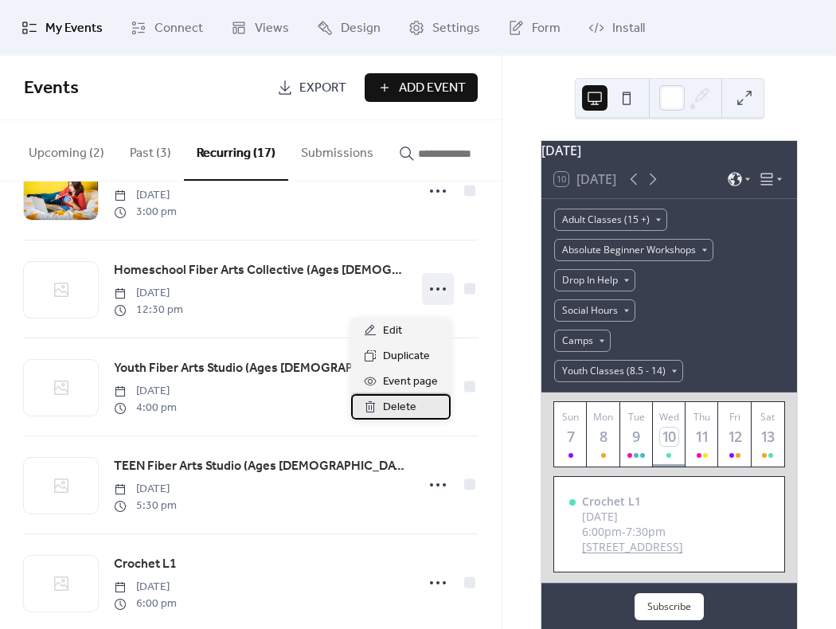
click at [400, 405] on span "Delete" at bounding box center [399, 407] width 33 height 19
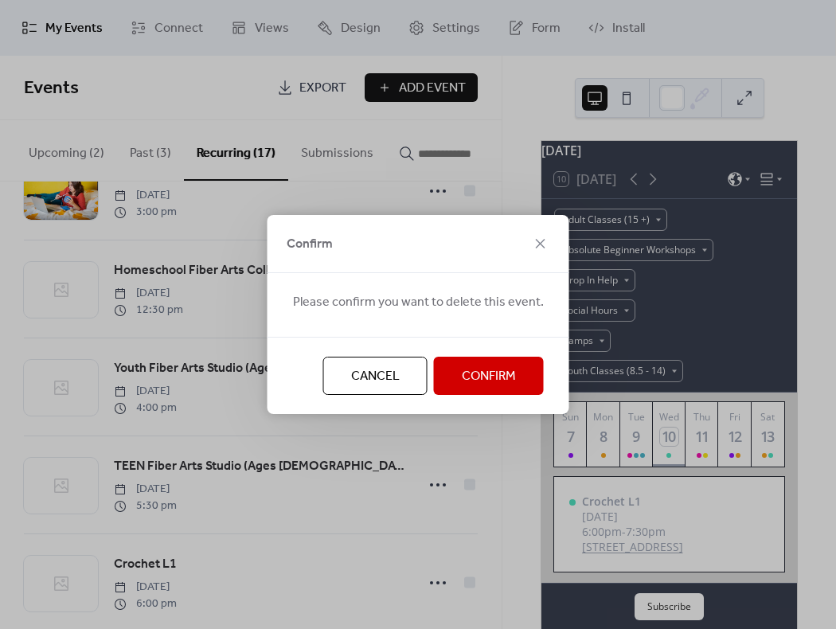
click at [474, 367] on span "Confirm" at bounding box center [489, 376] width 54 height 19
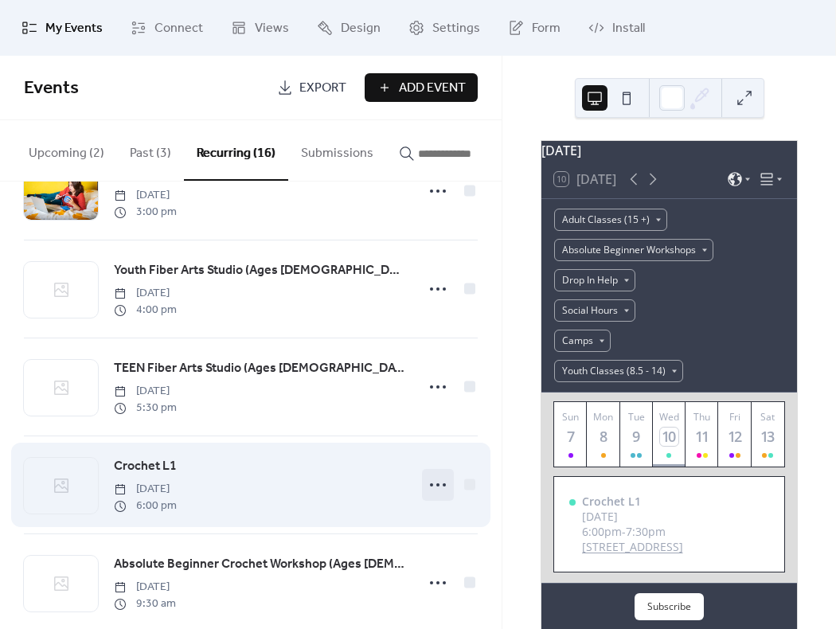
click at [436, 486] on circle at bounding box center [437, 484] width 3 height 3
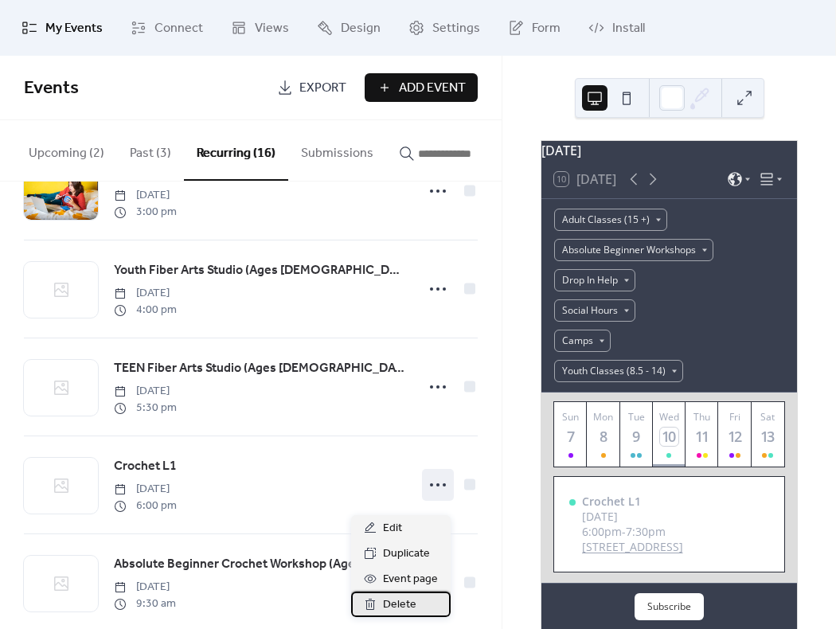
click at [408, 596] on span "Delete" at bounding box center [399, 604] width 33 height 19
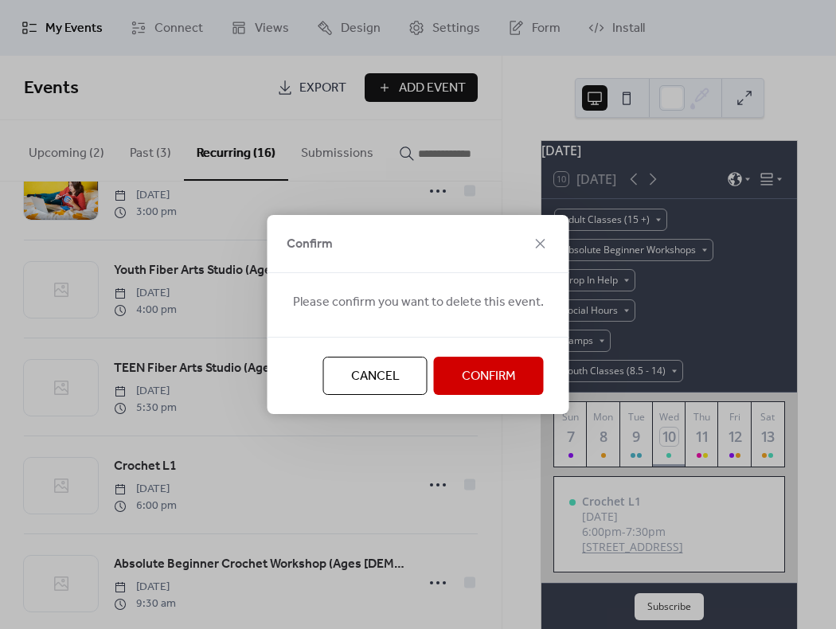
click at [462, 373] on span "Confirm" at bounding box center [489, 376] width 54 height 19
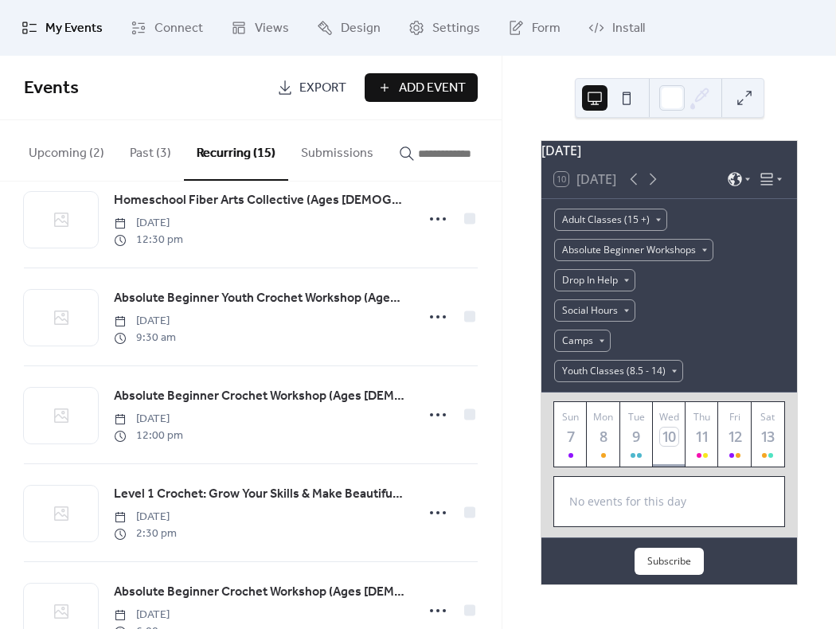
scroll to position [837, 0]
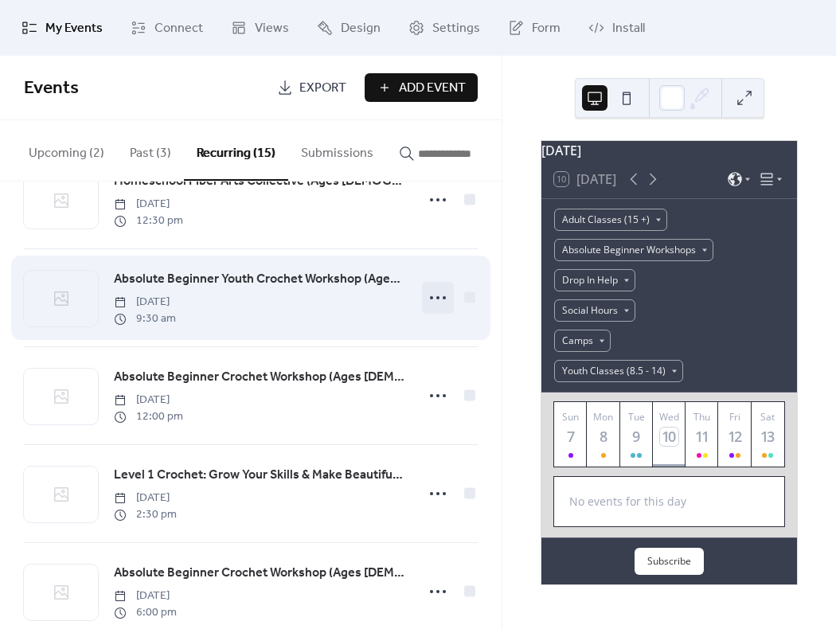
click at [431, 307] on icon at bounding box center [437, 297] width 25 height 25
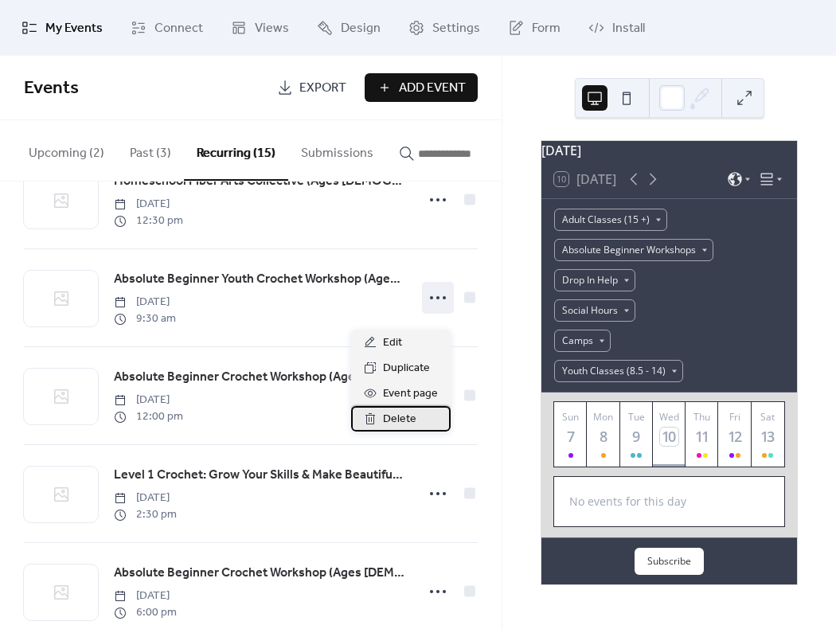
click at [415, 420] on span "Delete" at bounding box center [399, 419] width 33 height 19
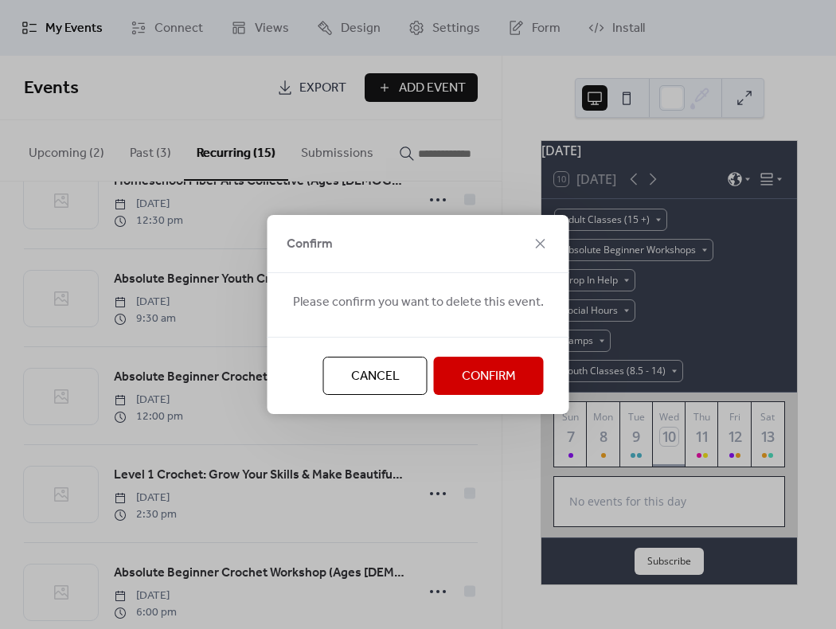
click at [478, 362] on button "Confirm" at bounding box center [489, 376] width 110 height 38
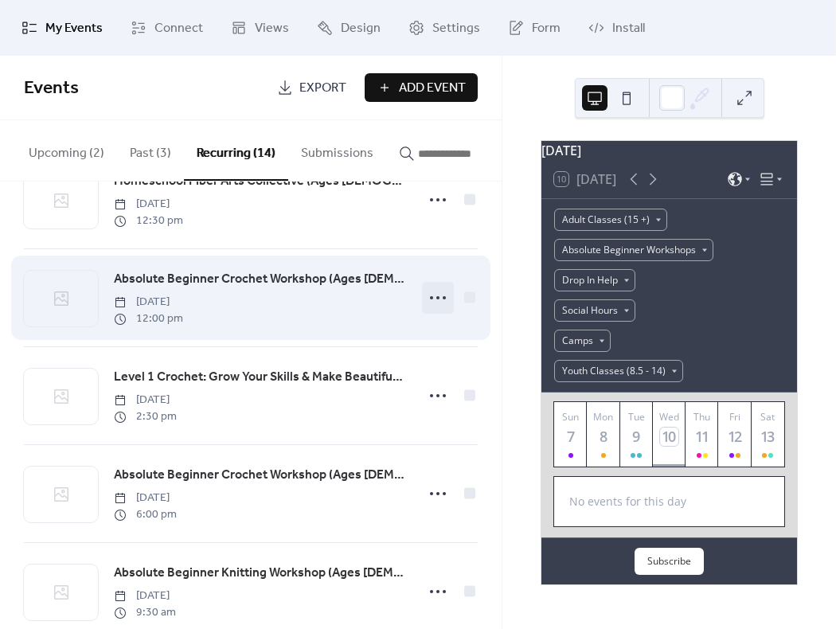
click at [431, 307] on icon at bounding box center [437, 297] width 25 height 25
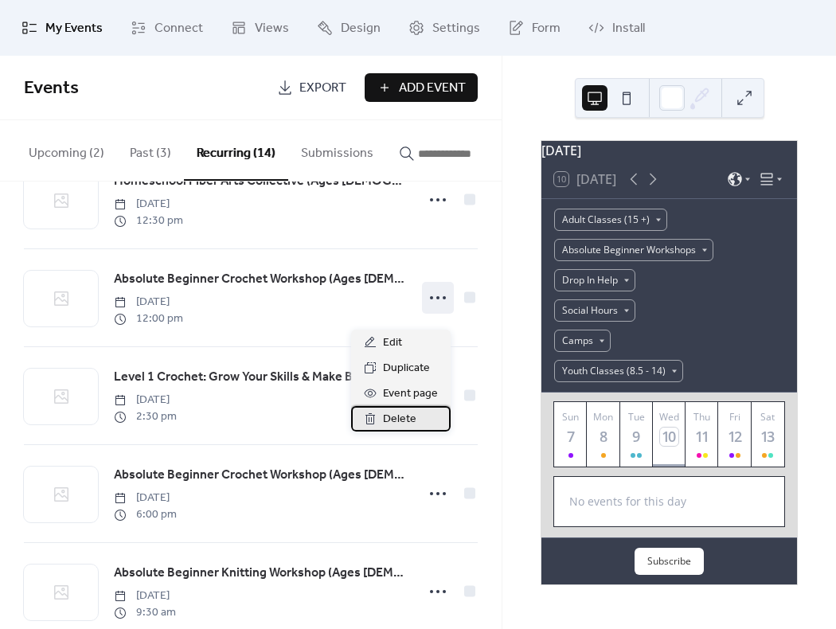
click at [412, 410] on span "Delete" at bounding box center [399, 419] width 33 height 19
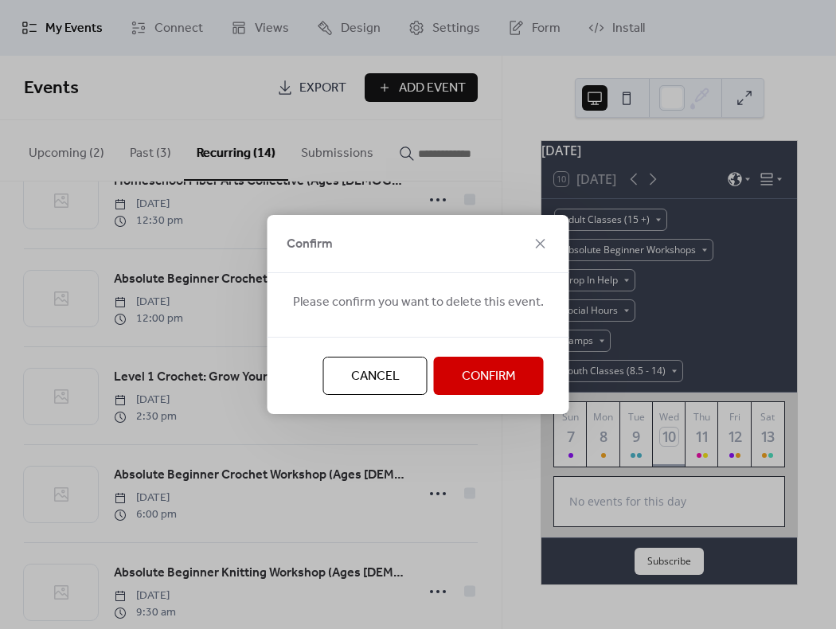
click at [478, 382] on span "Confirm" at bounding box center [489, 376] width 54 height 19
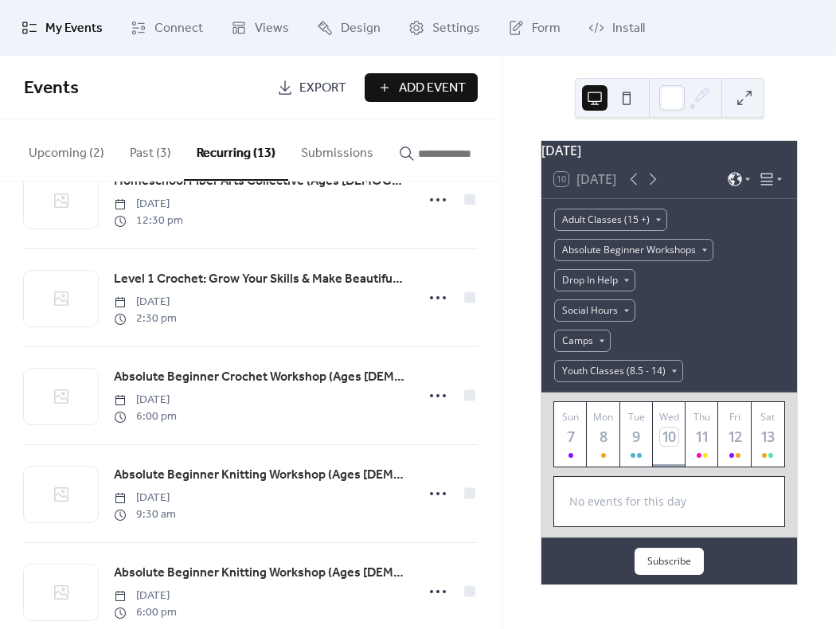
scroll to position [887, 0]
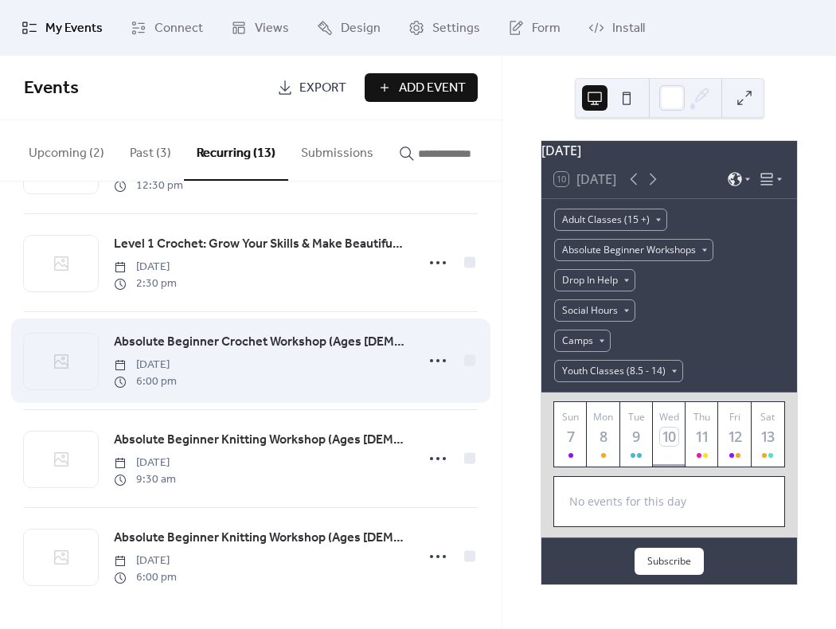
click at [353, 333] on span "Absolute Beginner Crochet Workshop (Ages [DEMOGRAPHIC_DATA] & Up)" at bounding box center [260, 342] width 292 height 19
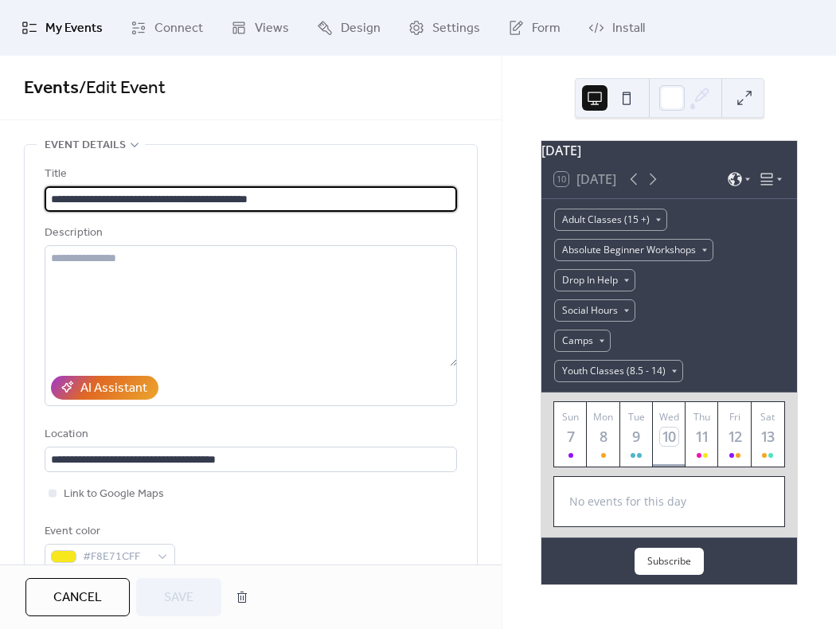
drag, startPoint x: 329, startPoint y: 192, endPoint x: 231, endPoint y: 189, distance: 97.9
click at [231, 189] on input "**********" at bounding box center [251, 198] width 412 height 25
type input "**********"
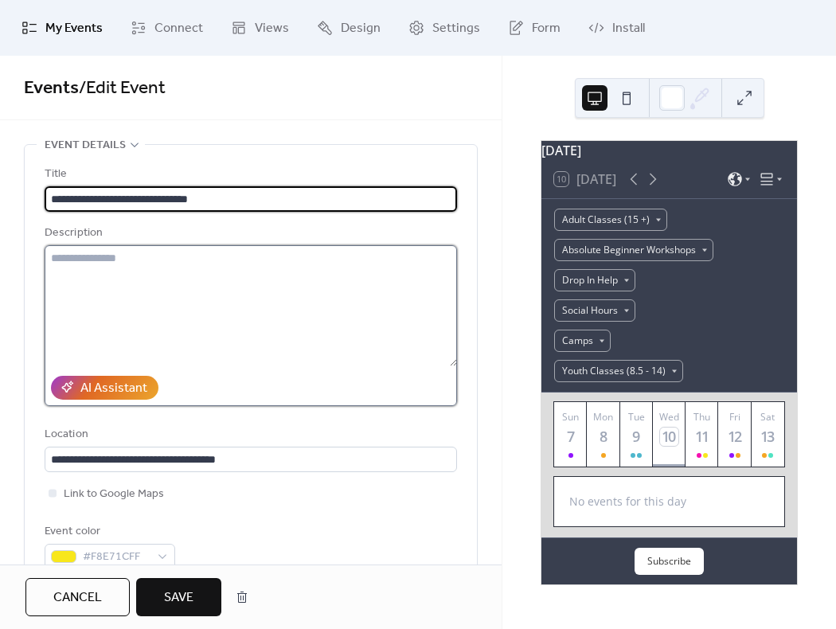
click at [179, 263] on textarea at bounding box center [251, 305] width 412 height 121
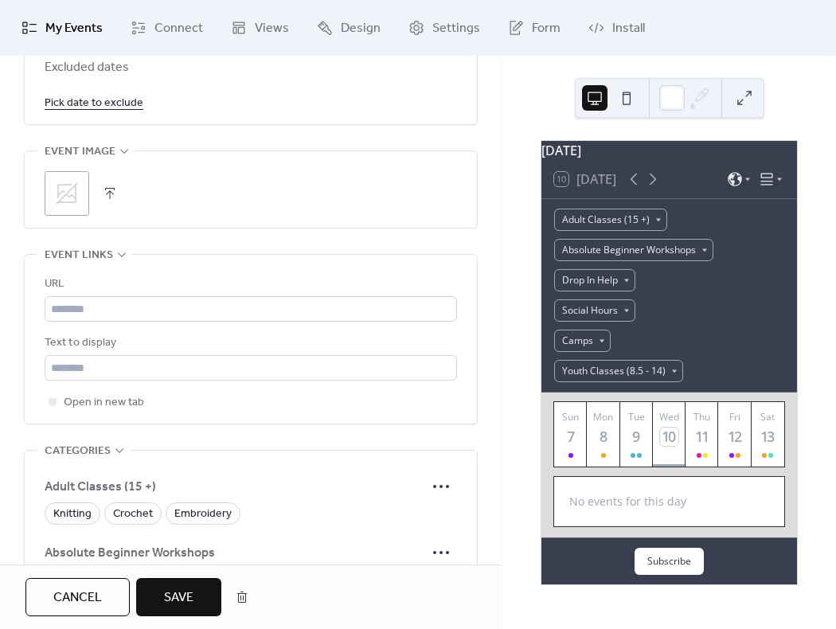
scroll to position [1145, 0]
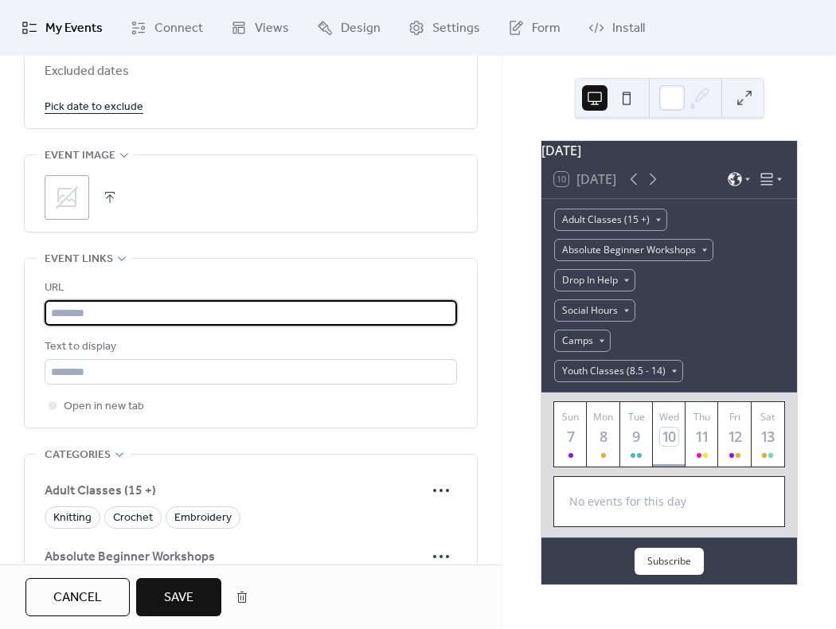
click at [107, 308] on input "text" at bounding box center [251, 312] width 412 height 25
drag, startPoint x: 123, startPoint y: 517, endPoint x: 138, endPoint y: 516, distance: 14.3
click at [123, 517] on span "Crochet" at bounding box center [133, 518] width 40 height 19
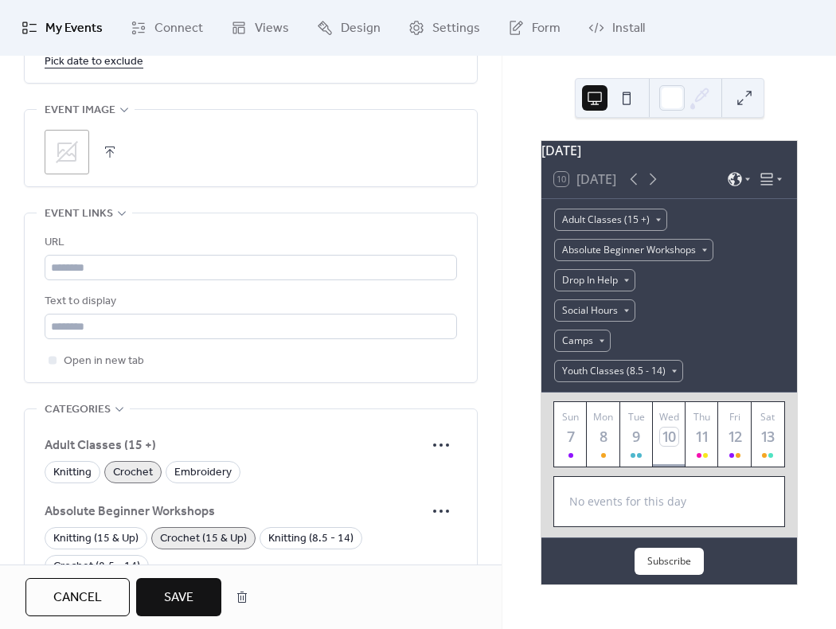
scroll to position [1235, 0]
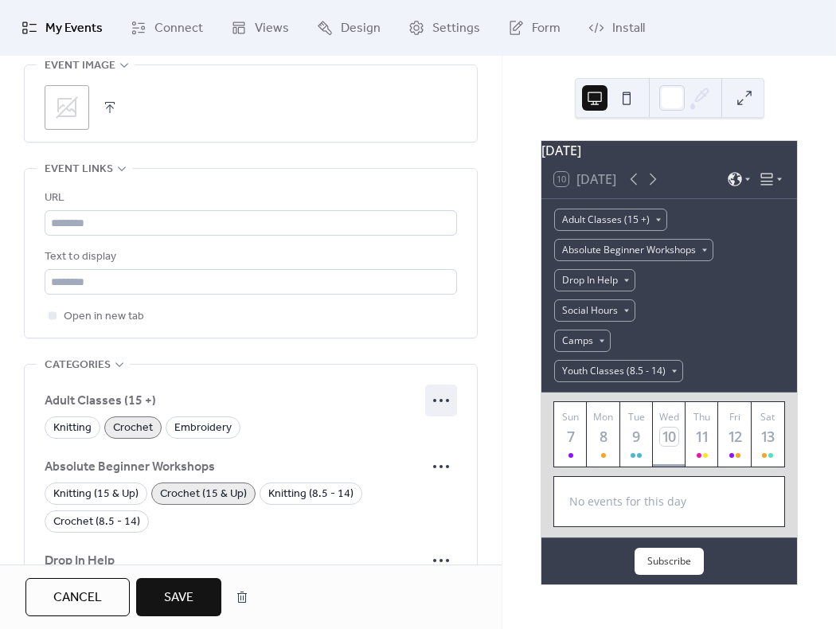
click at [446, 400] on circle at bounding box center [447, 400] width 3 height 3
click at [419, 431] on span "Edit" at bounding box center [417, 432] width 19 height 19
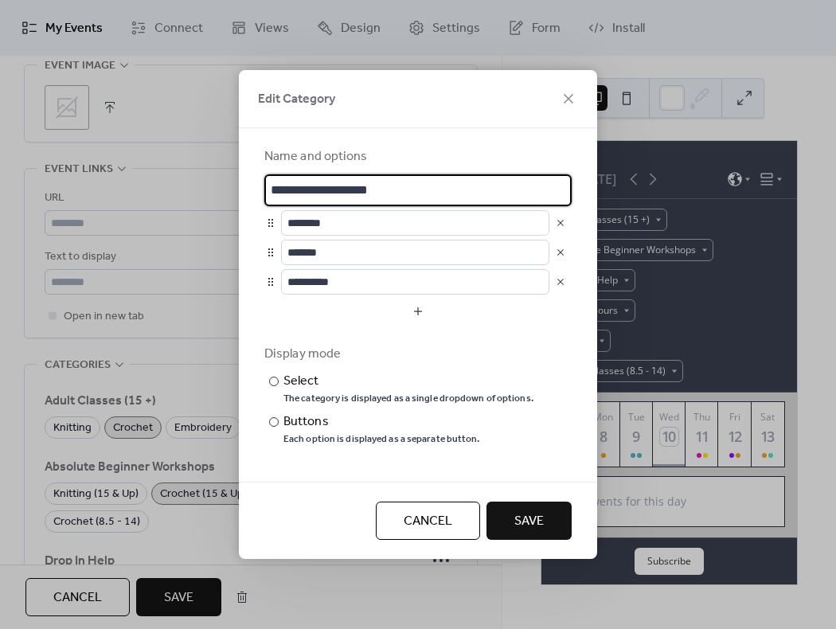
drag, startPoint x: 390, startPoint y: 188, endPoint x: 225, endPoint y: 181, distance: 164.9
click at [225, 181] on div "**********" at bounding box center [418, 314] width 836 height 629
type input "*"
click at [420, 512] on span "Cancel" at bounding box center [428, 521] width 49 height 19
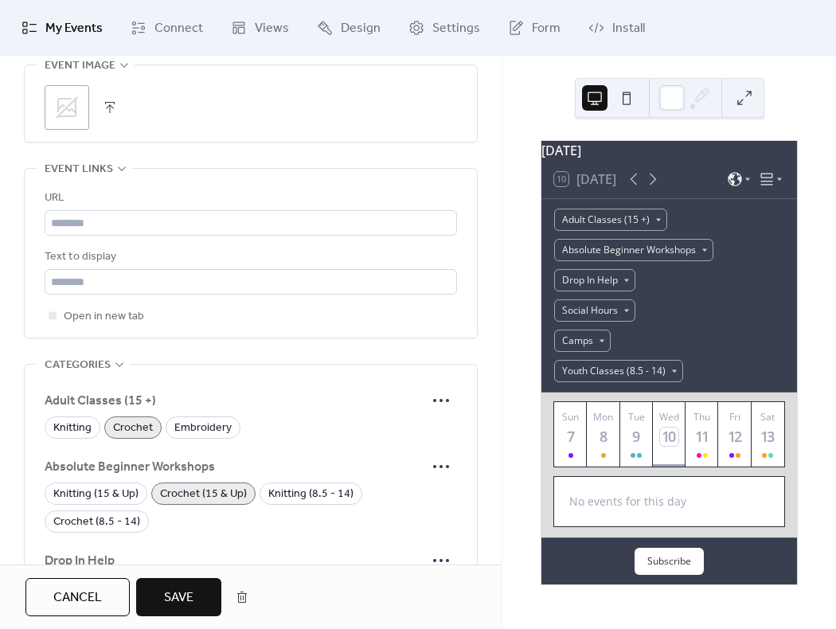
drag, startPoint x: 122, startPoint y: 98, endPoint x: 115, endPoint y: 105, distance: 10.1
click at [115, 105] on div ";" at bounding box center [251, 107] width 412 height 45
click at [107, 106] on button "button" at bounding box center [110, 107] width 22 height 22
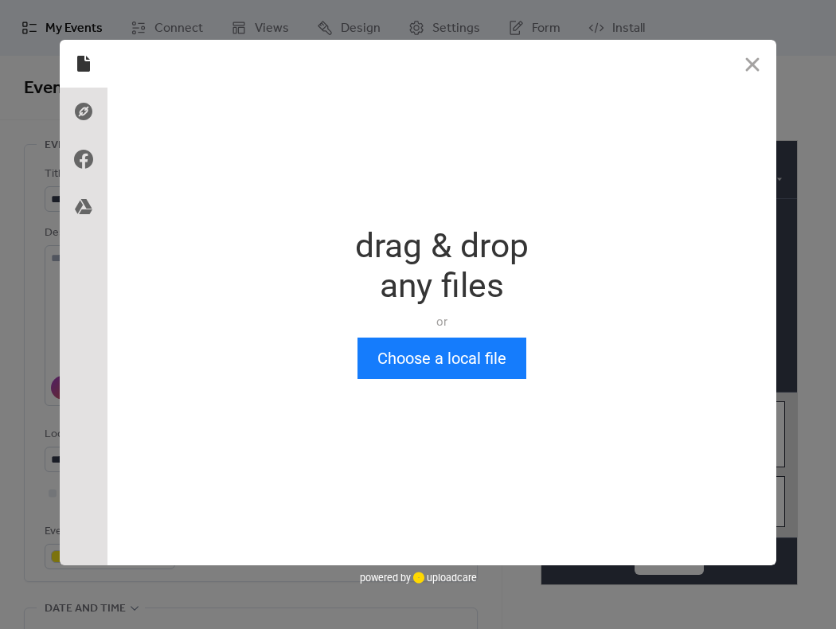
scroll to position [0, 0]
click at [491, 360] on button "Choose a local file" at bounding box center [441, 357] width 169 height 41
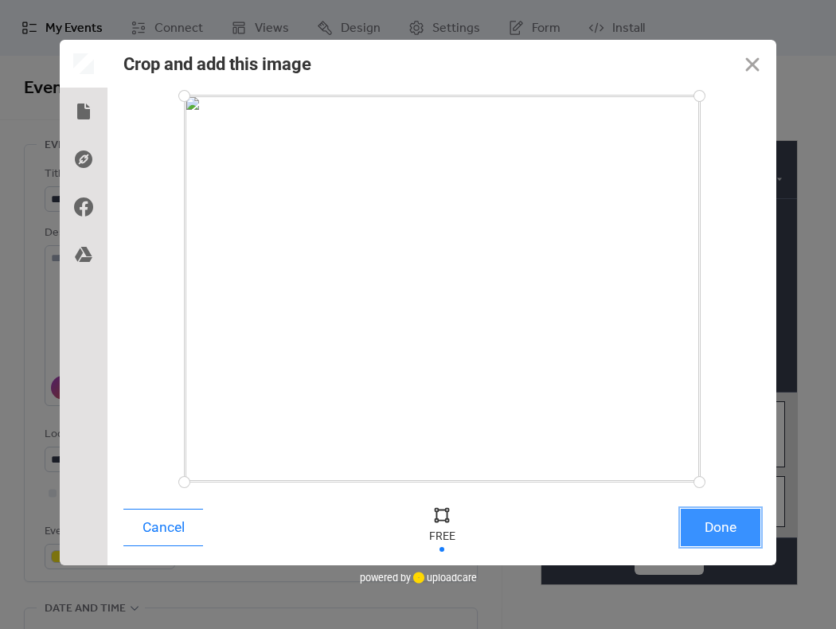
click at [746, 530] on button "Done" at bounding box center [720, 527] width 80 height 37
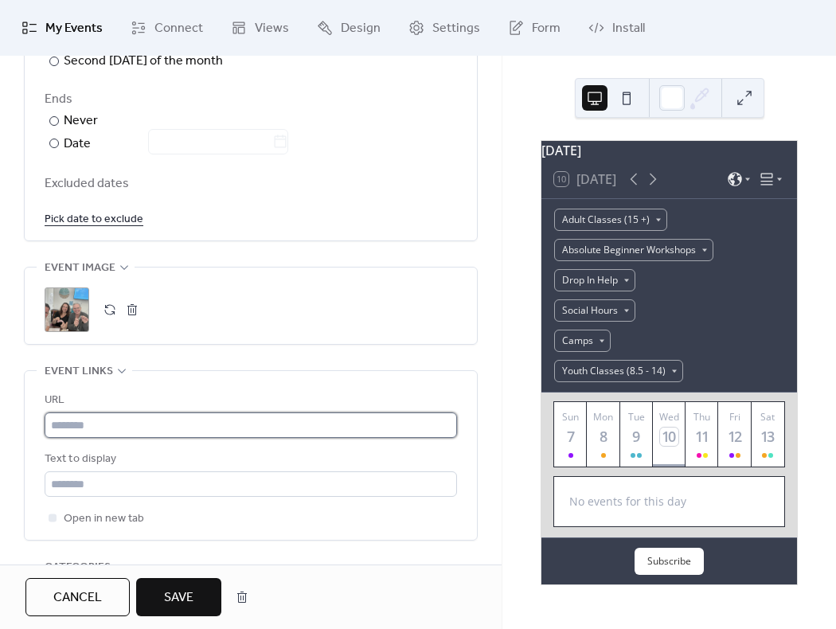
click at [119, 425] on input "text" at bounding box center [251, 424] width 412 height 25
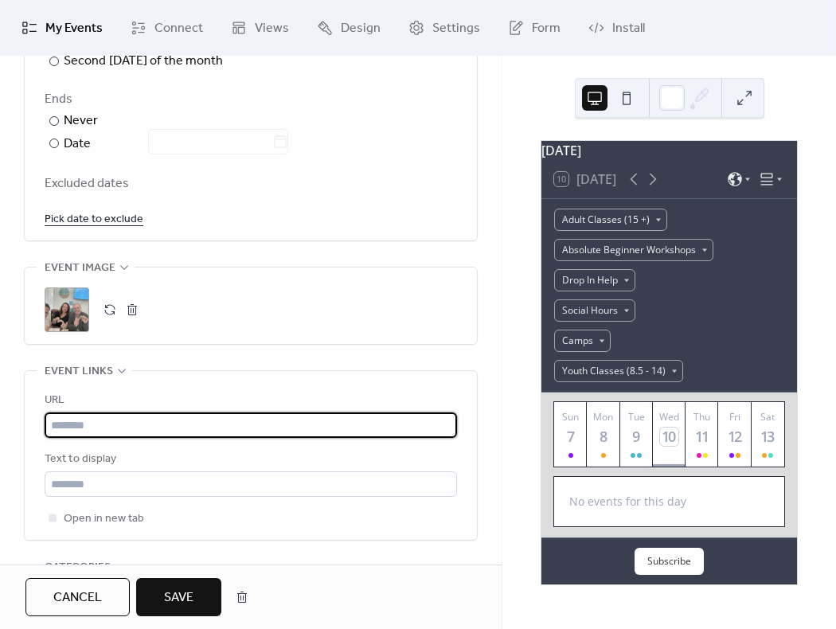
paste input "**********"
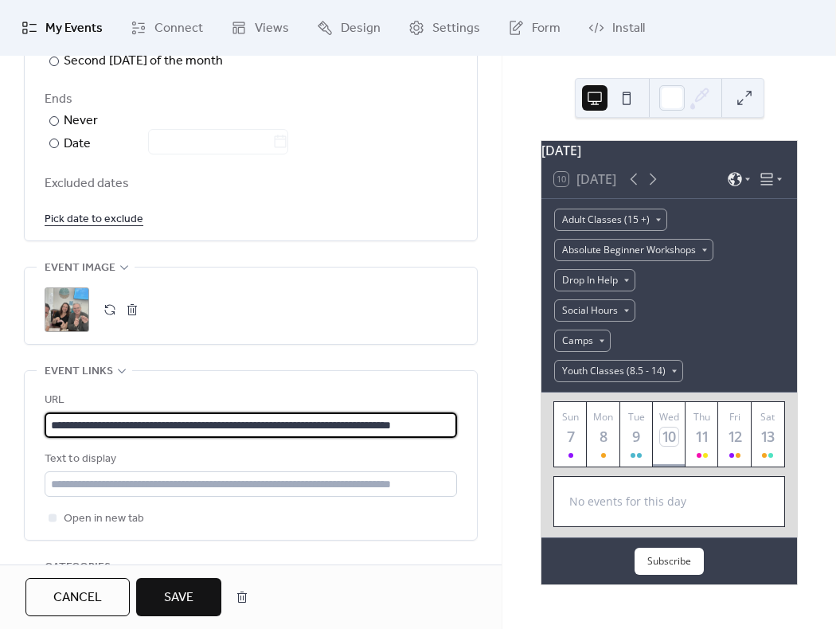
scroll to position [0, 64]
type input "**********"
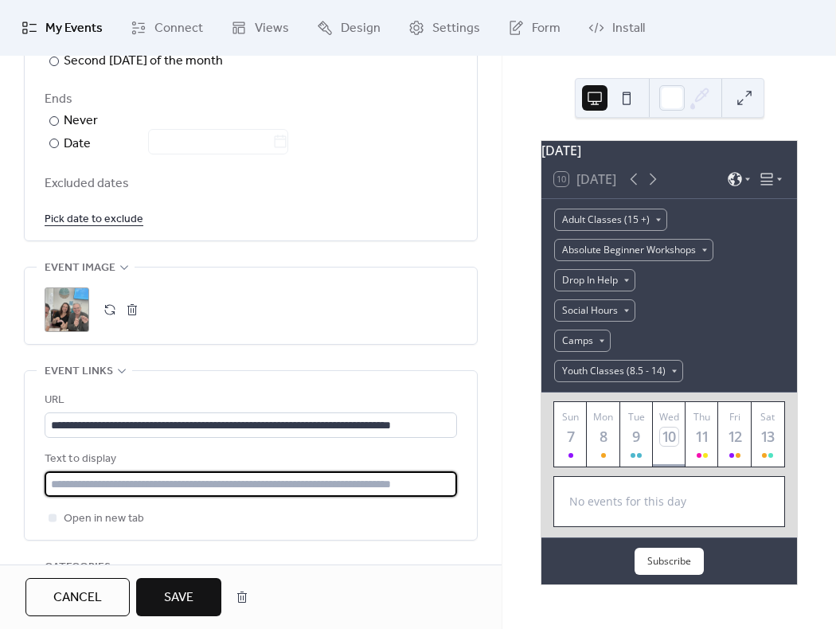
click at [127, 488] on input "text" at bounding box center [251, 483] width 412 height 25
type input "********"
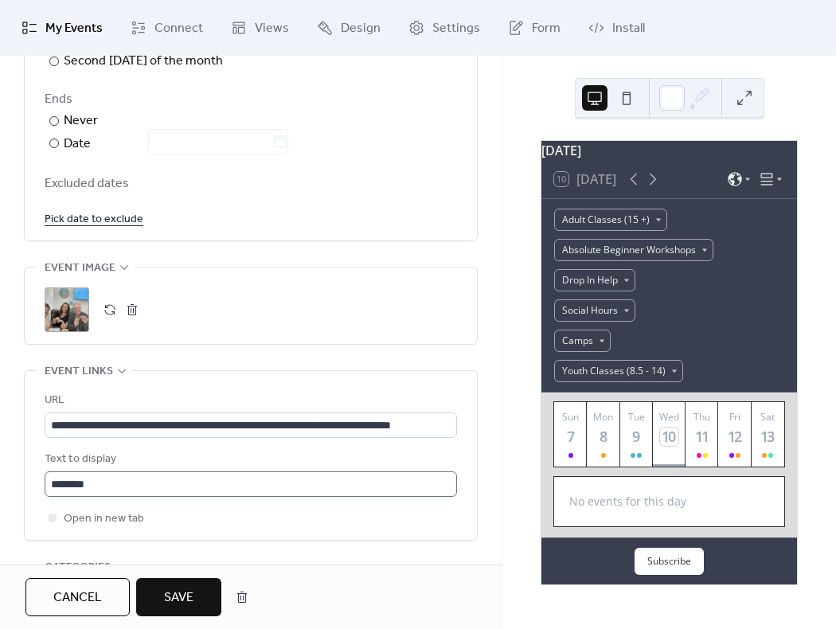
drag, startPoint x: 193, startPoint y: 498, endPoint x: 228, endPoint y: 489, distance: 36.1
click at [195, 498] on div "**********" at bounding box center [251, 459] width 412 height 137
click at [504, 197] on div "September 2025 10 Today Adult Classes (15 +) Absolute Beginner Workshops Drop I…" at bounding box center [668, 342] width 333 height 573
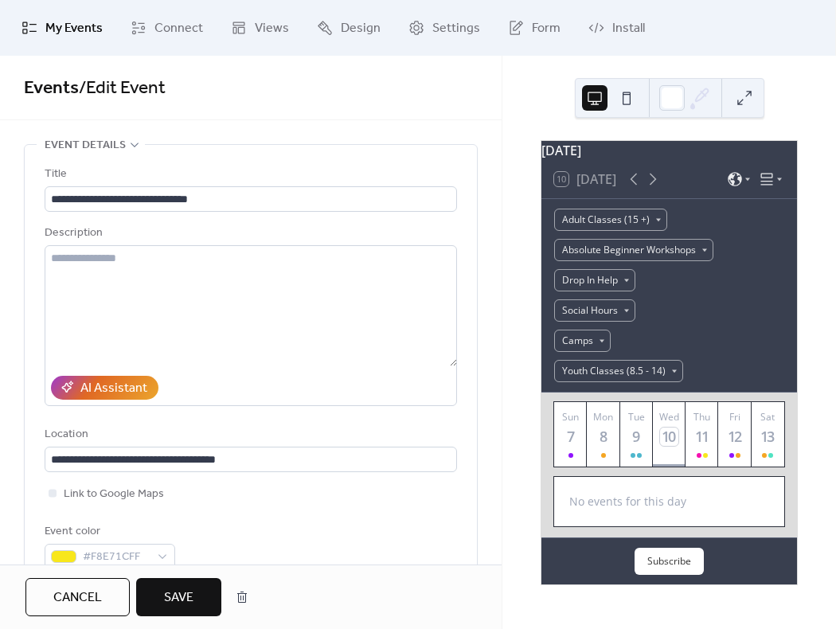
click at [201, 600] on button "Save" at bounding box center [178, 597] width 85 height 38
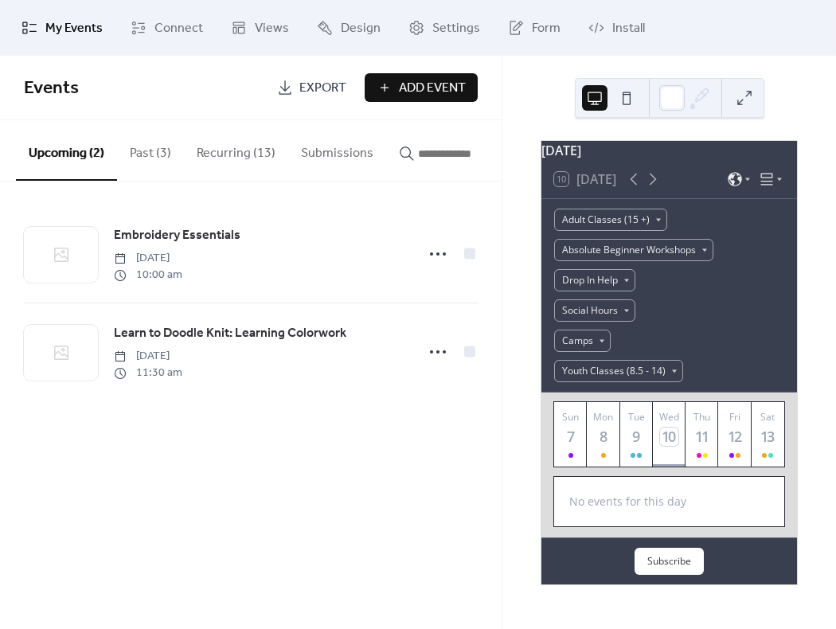
click at [245, 142] on button "Recurring (13)" at bounding box center [236, 149] width 104 height 59
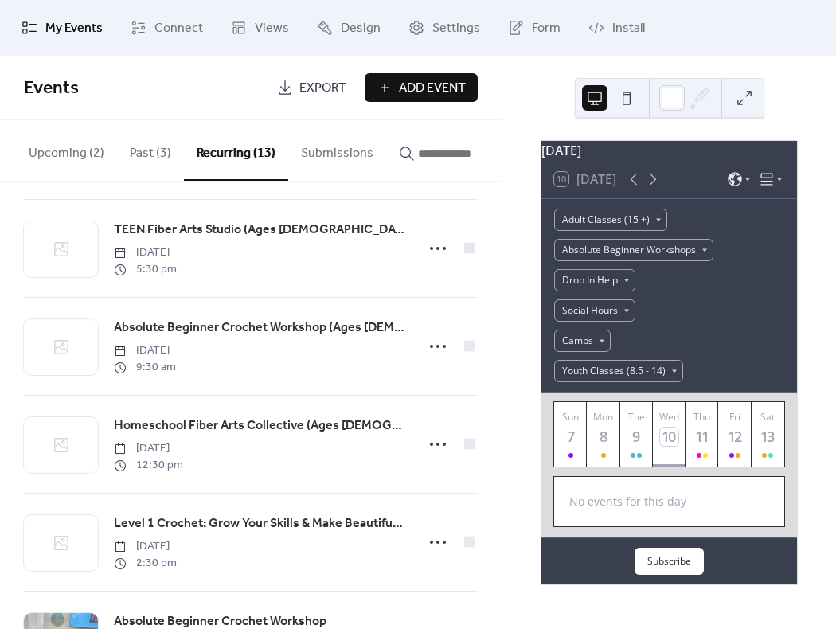
scroll to position [605, 0]
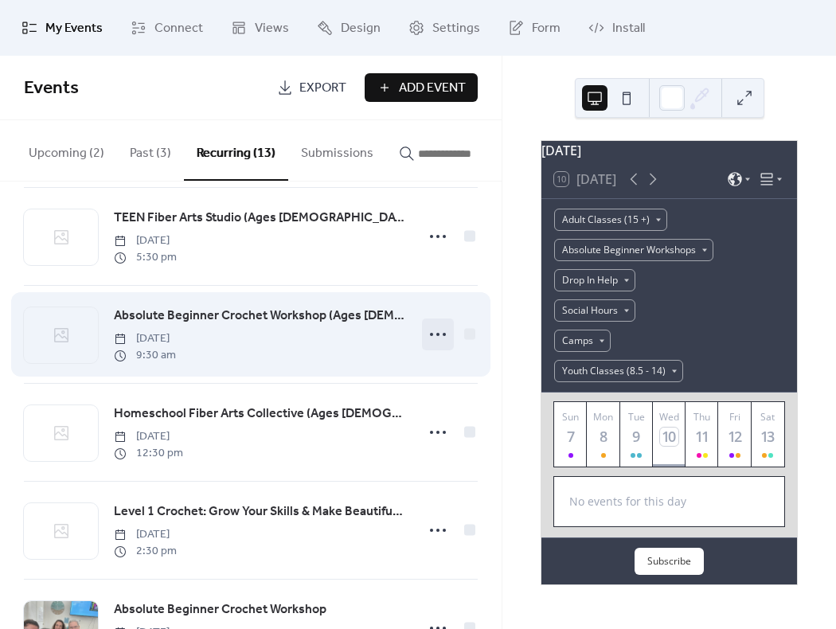
click at [422, 342] on div at bounding box center [438, 334] width 32 height 32
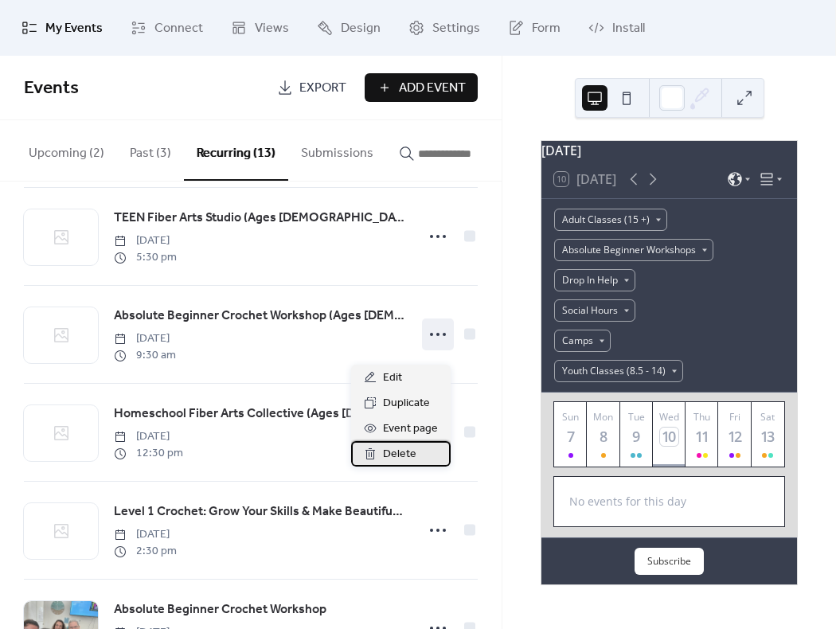
click at [400, 457] on span "Delete" at bounding box center [399, 454] width 33 height 19
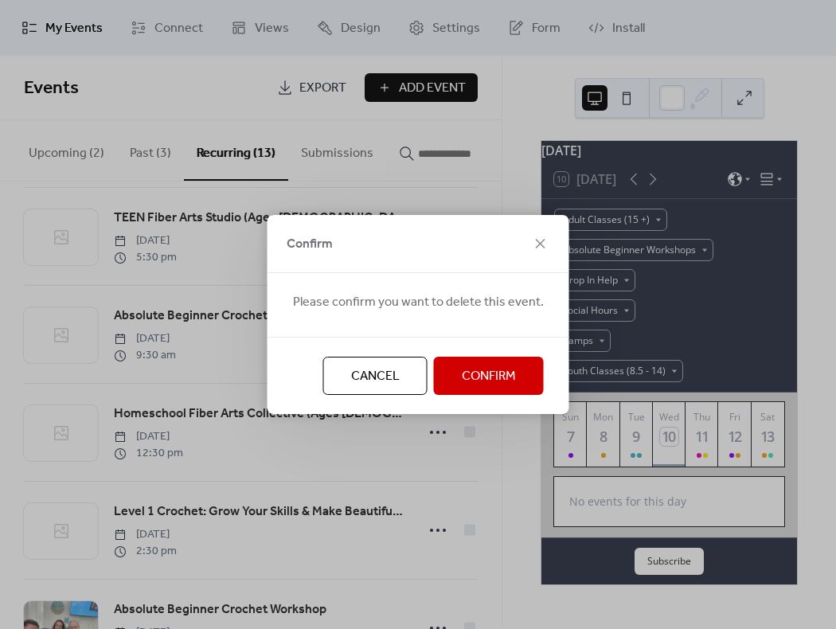
click at [521, 378] on button "Confirm" at bounding box center [489, 376] width 110 height 38
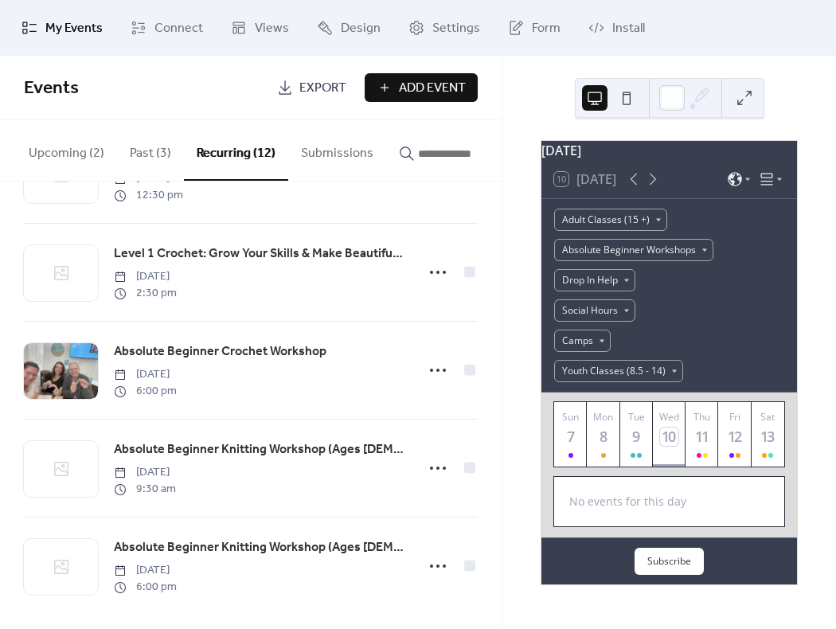
scroll to position [789, 0]
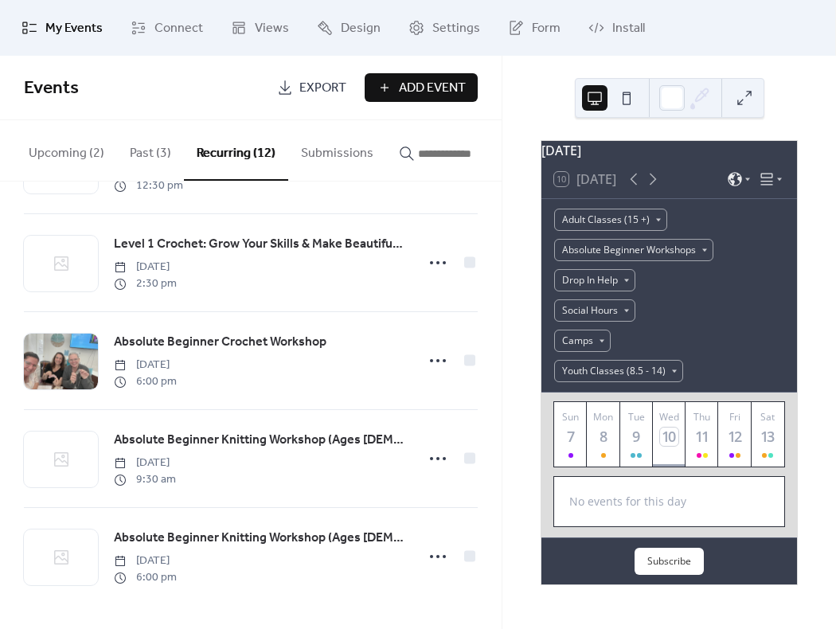
drag, startPoint x: 496, startPoint y: 513, endPoint x: 497, endPoint y: 563, distance: 50.2
click at [497, 563] on div "Monday Meet Up Social Hours Monday, July 7, 2025 6:00 pm Drop In Help: Stitch &…" at bounding box center [250, 404] width 501 height 447
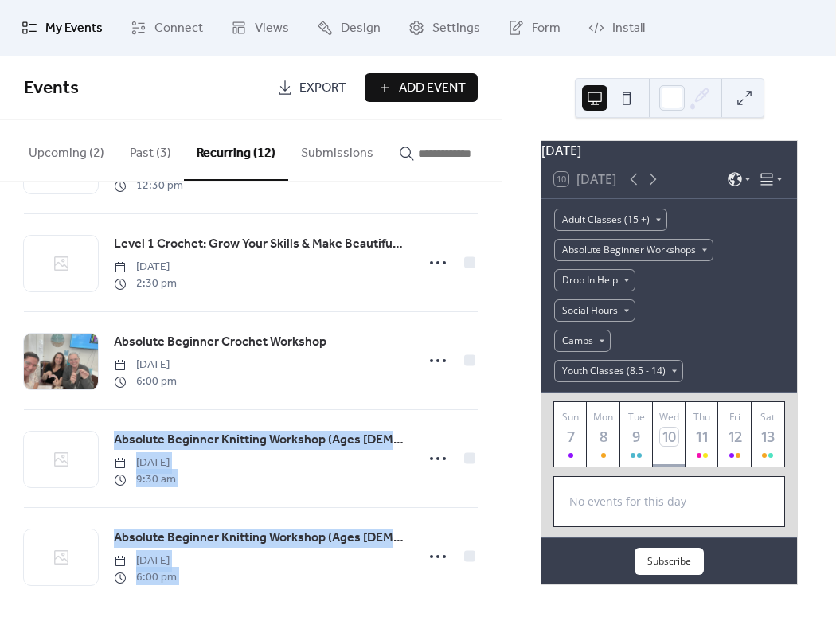
drag, startPoint x: 491, startPoint y: 548, endPoint x: 494, endPoint y: 387, distance: 160.8
click at [494, 387] on div "Monday Meet Up Social Hours Monday, July 7, 2025 6:00 pm Drop In Help: Stitch &…" at bounding box center [250, 404] width 501 height 447
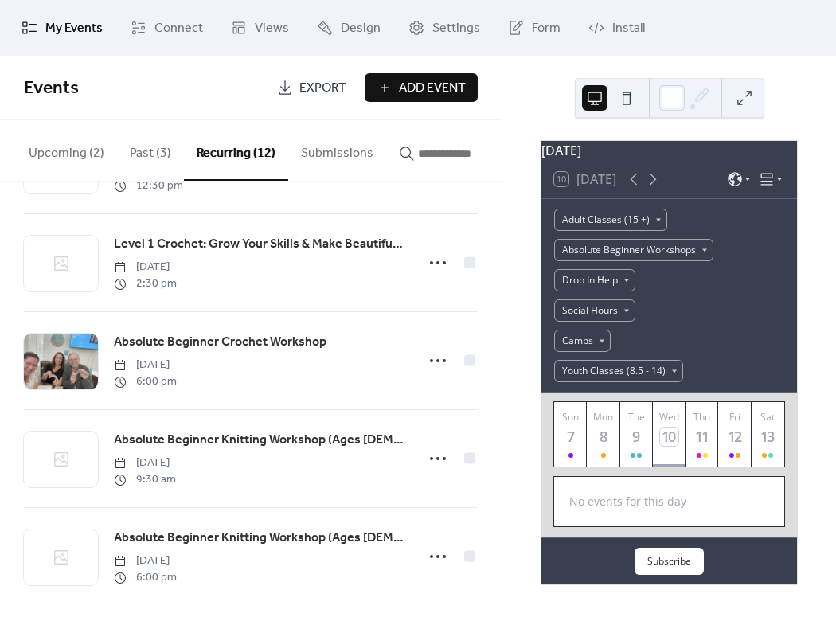
click at [518, 468] on div "September 2025 10 Today Adult Classes (15 +) Absolute Beginner Workshops Drop I…" at bounding box center [668, 342] width 333 height 573
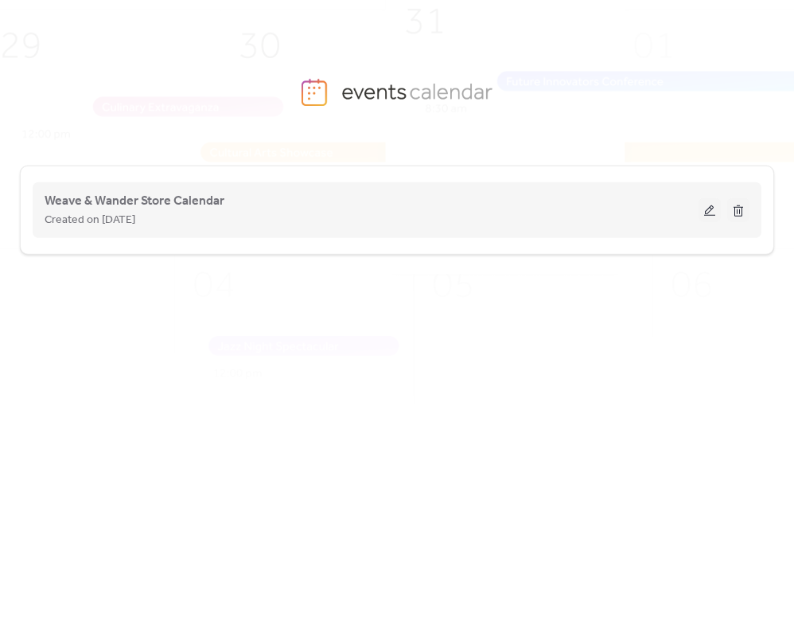
click at [711, 211] on button at bounding box center [710, 210] width 22 height 24
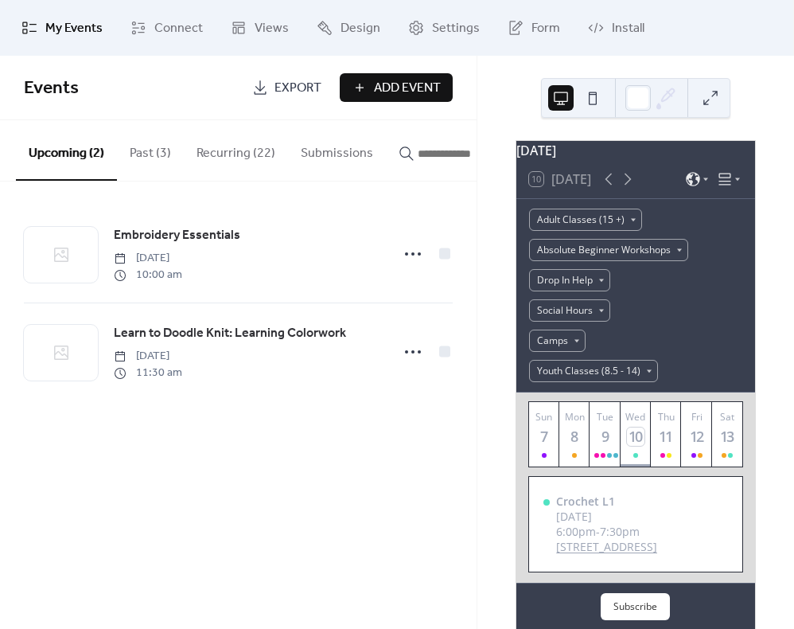
click at [214, 141] on button "Recurring (22)" at bounding box center [236, 149] width 104 height 59
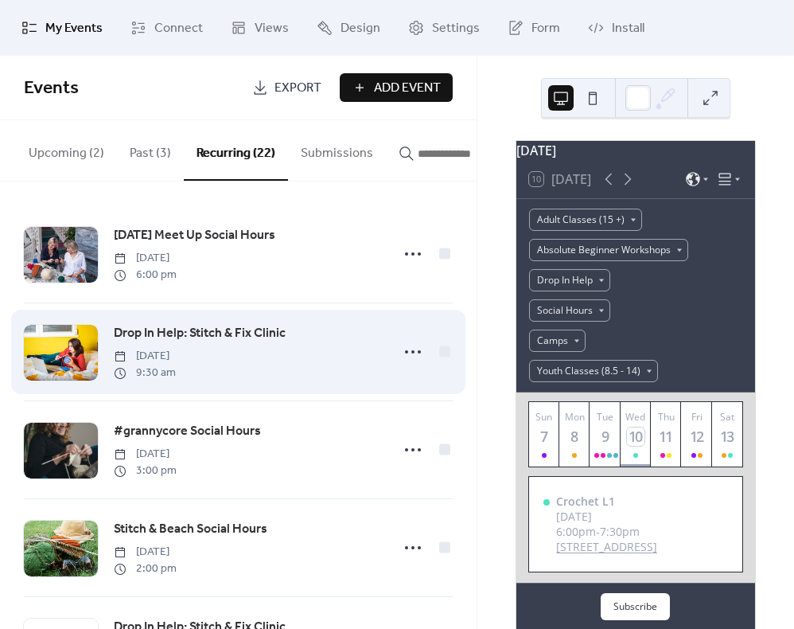
click at [150, 328] on div "Drop In Help: Stitch & Fix Clinic [DATE] 9:30 am" at bounding box center [238, 351] width 429 height 97
click at [178, 333] on span "Drop In Help: Stitch & Fix Clinic" at bounding box center [200, 333] width 172 height 19
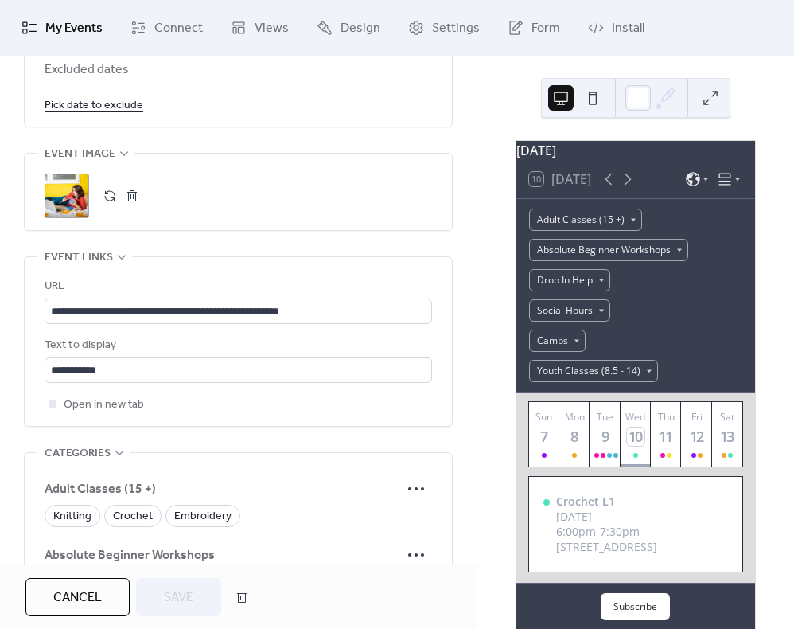
scroll to position [1132, 0]
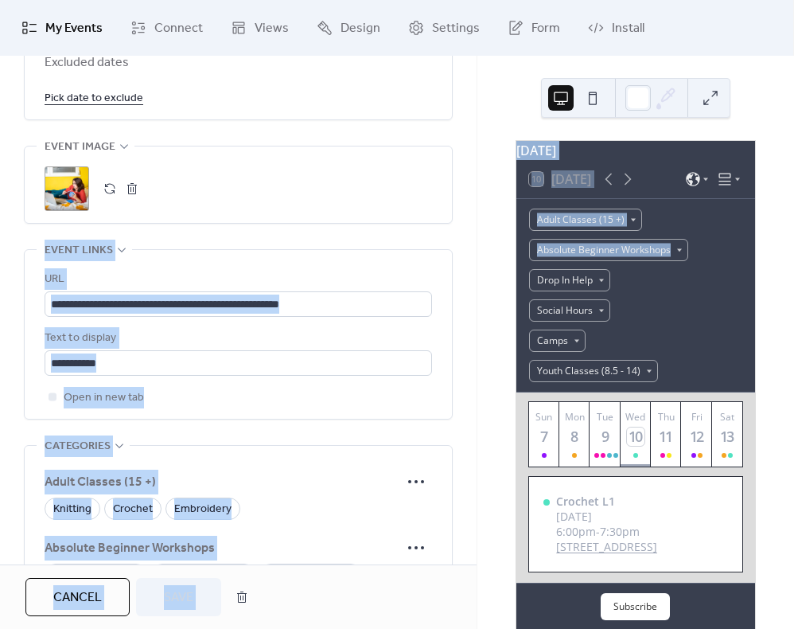
drag, startPoint x: 62, startPoint y: 191, endPoint x: 1094, endPoint y: 251, distance: 1034.0
click at [794, 251] on html "**********" at bounding box center [397, 314] width 794 height 629
click at [246, 274] on div "URL" at bounding box center [237, 279] width 384 height 19
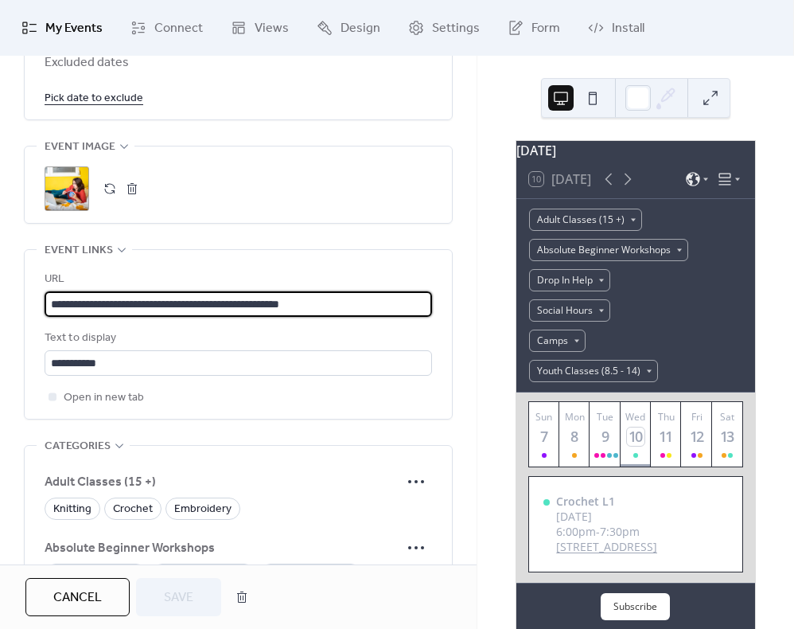
drag, startPoint x: 358, startPoint y: 303, endPoint x: -13, endPoint y: 306, distance: 370.9
click at [0, 306] on html "**********" at bounding box center [397, 314] width 794 height 629
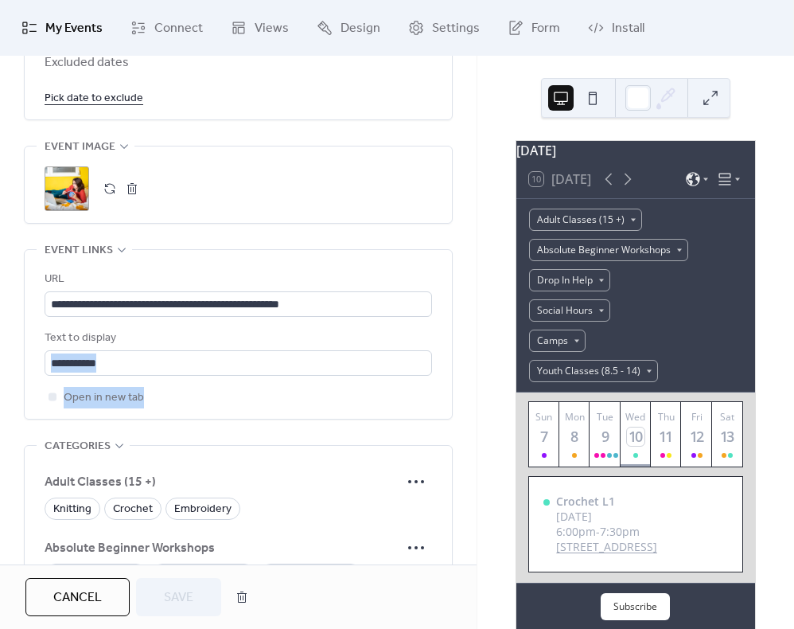
drag, startPoint x: 470, startPoint y: 400, endPoint x: 470, endPoint y: 380, distance: 19.9
click at [470, 380] on div "**********" at bounding box center [238, 58] width 477 height 2092
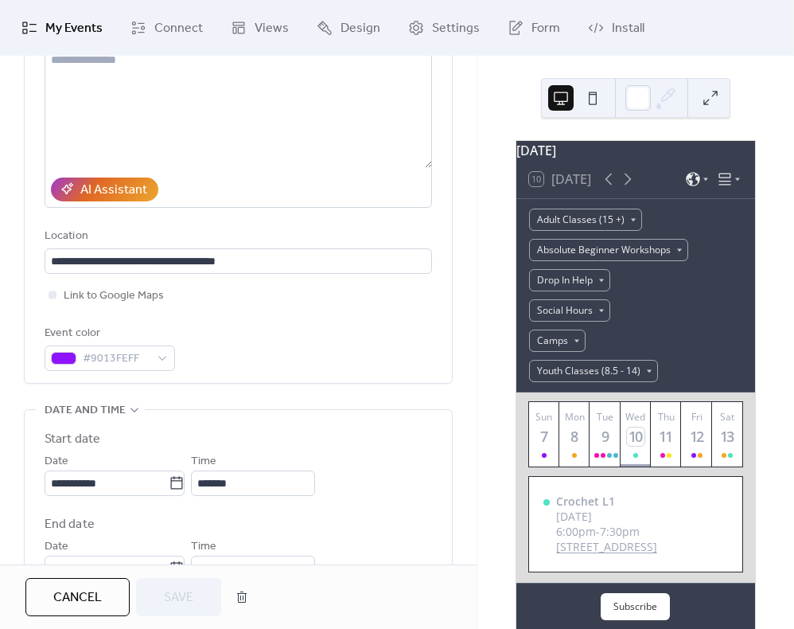
scroll to position [0, 0]
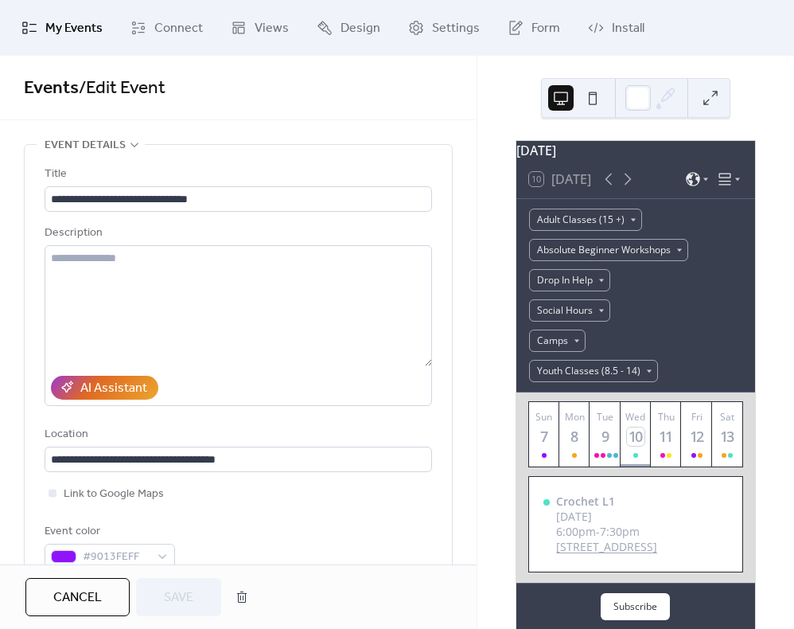
click at [129, 244] on div "Description" at bounding box center [239, 315] width 388 height 182
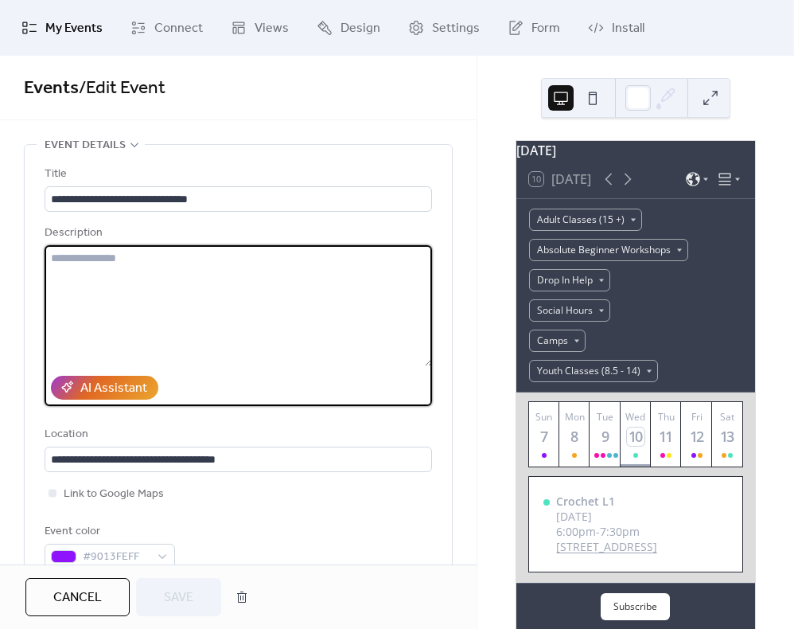
click at [107, 260] on textarea at bounding box center [239, 305] width 388 height 121
paste textarea "**********"
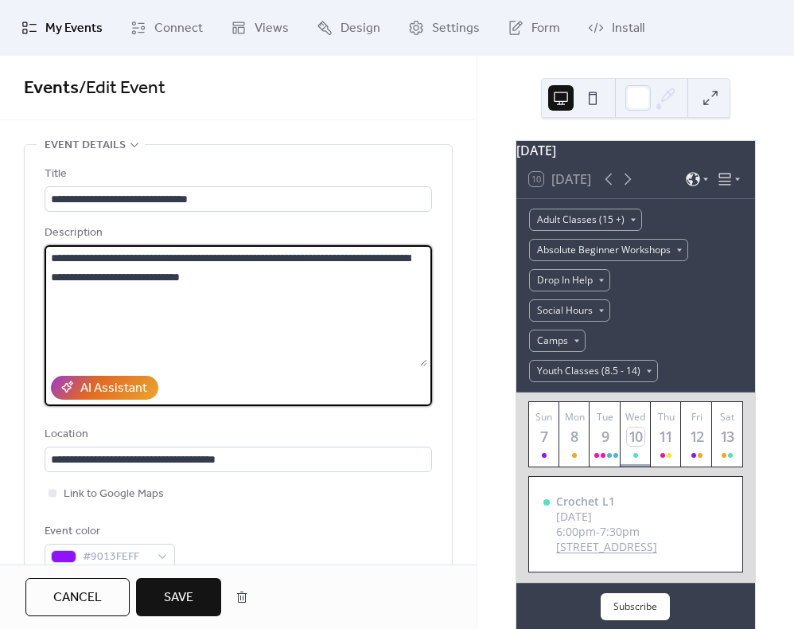
type textarea "**********"
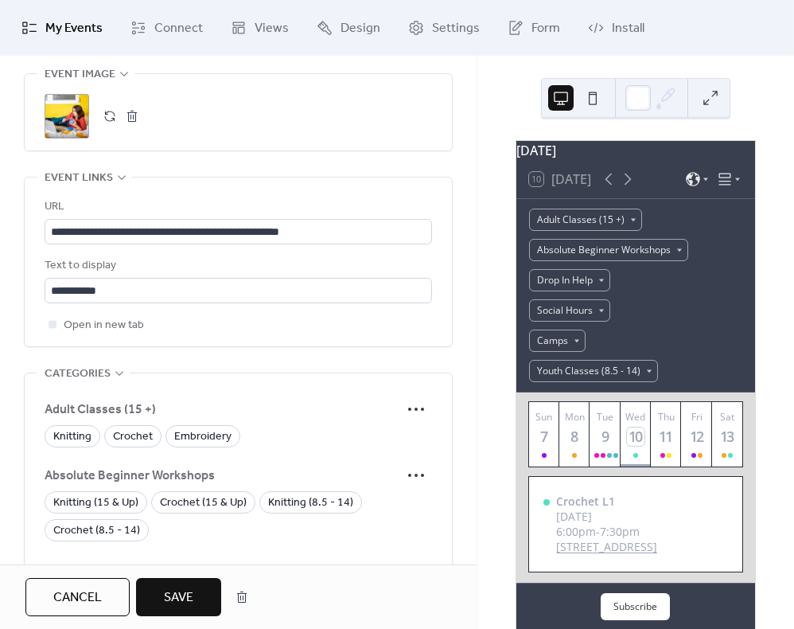
scroll to position [1293, 0]
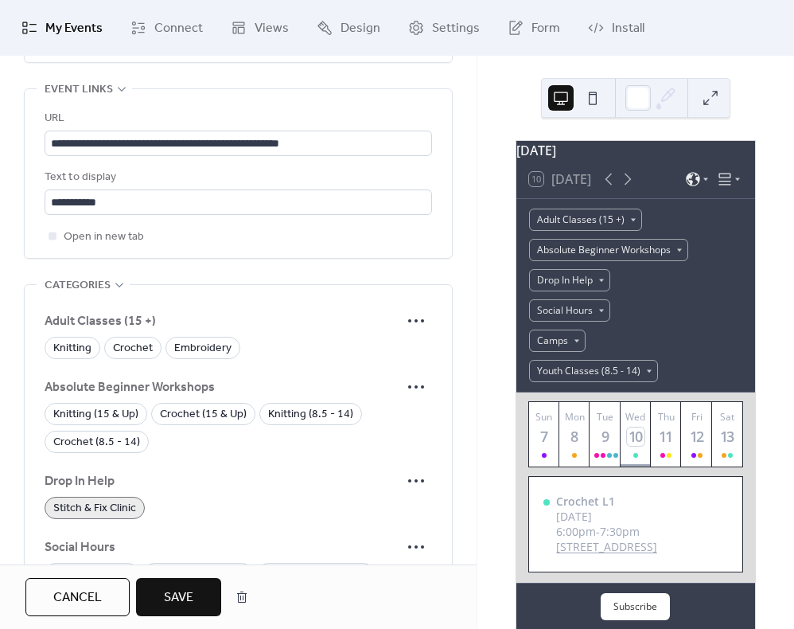
click at [197, 602] on button "Save" at bounding box center [178, 597] width 85 height 38
